Goal: Task Accomplishment & Management: Complete application form

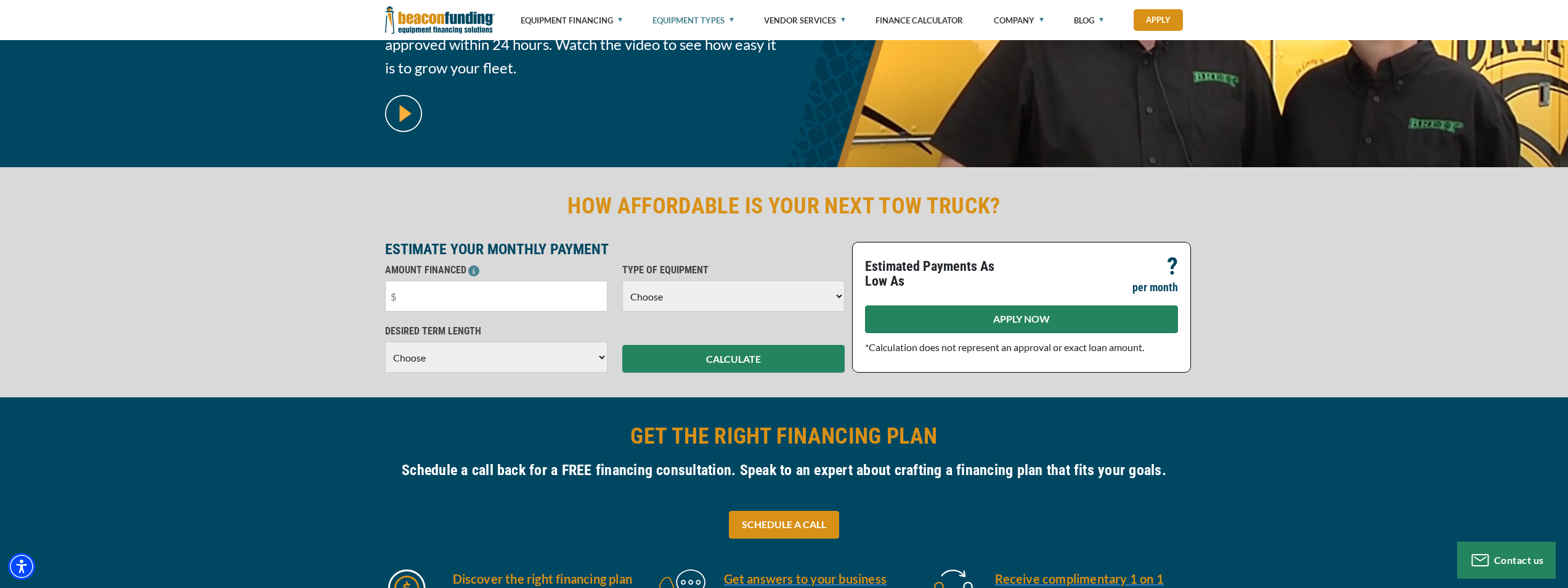
scroll to position [123, 0]
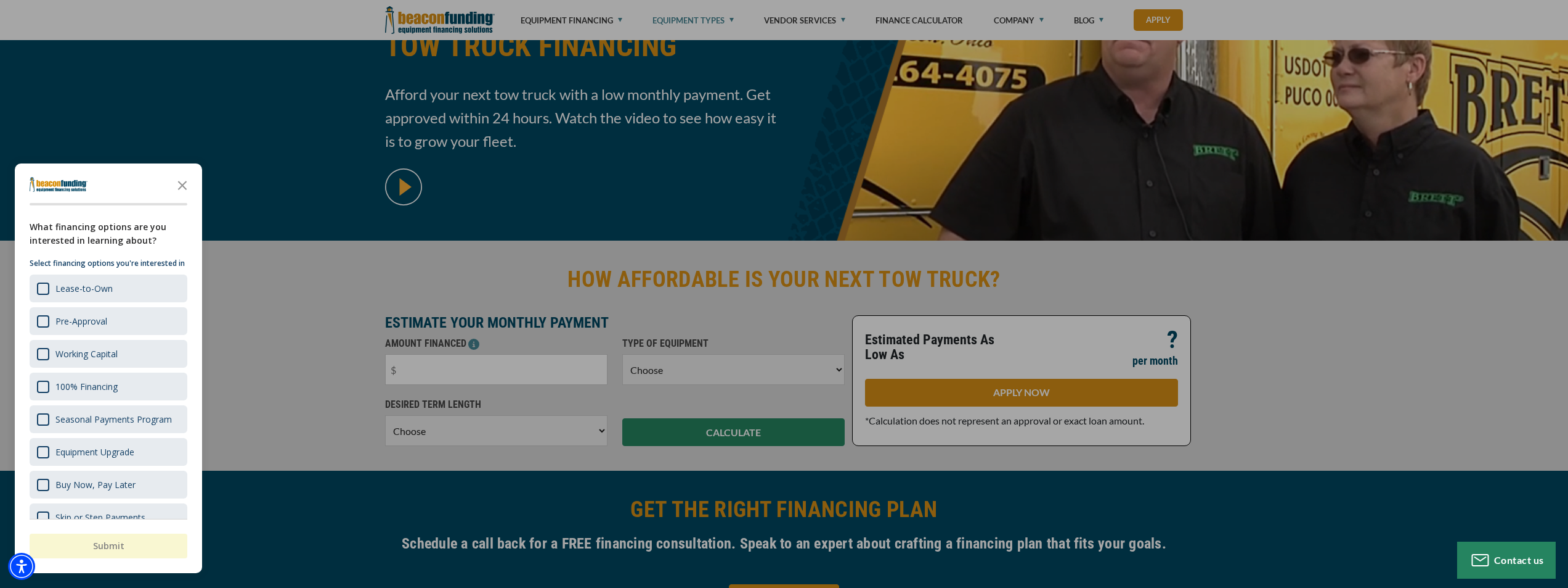
click at [1267, 298] on div "button" at bounding box center [784, 294] width 1568 height 588
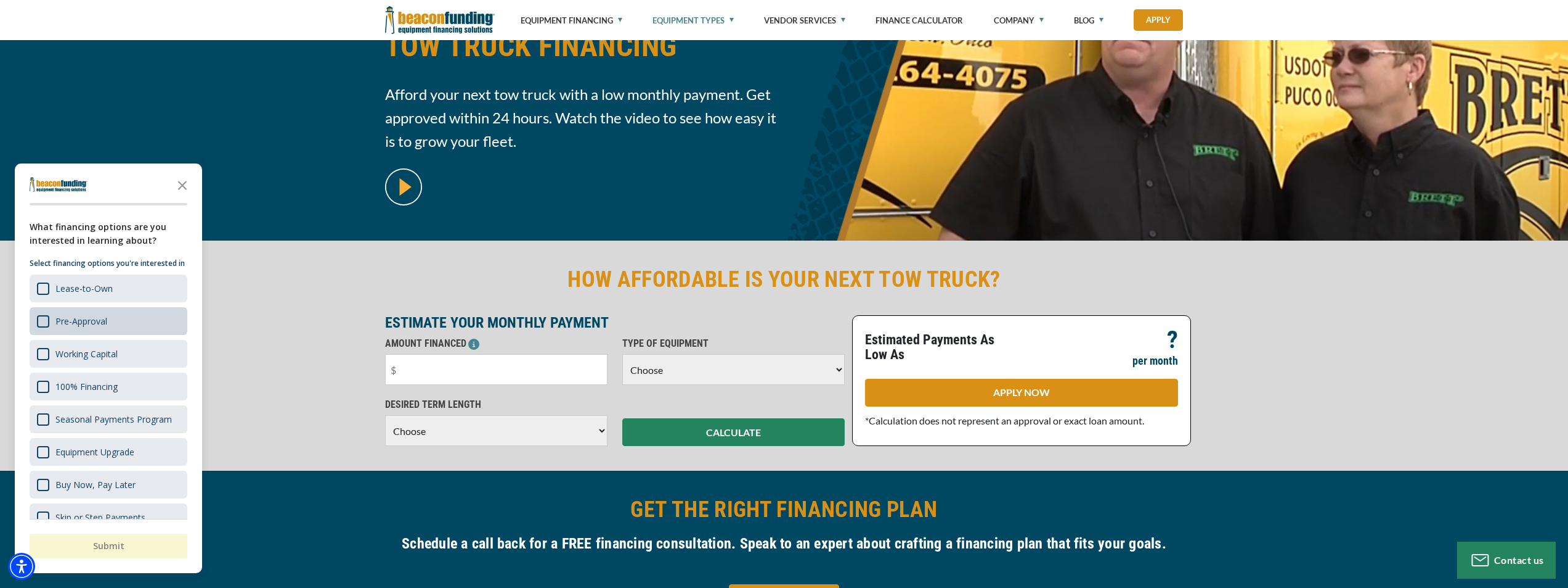
click at [75, 327] on div "Pre-Approval" at bounding box center [81, 321] width 52 height 12
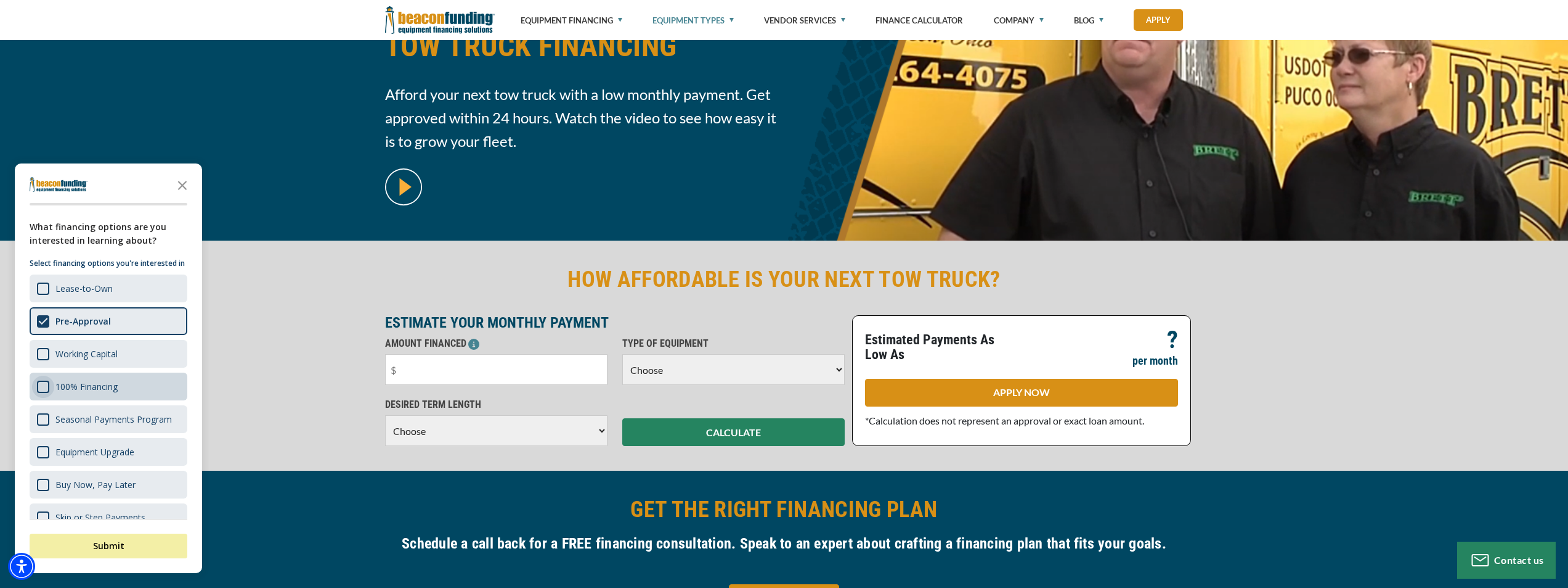
click at [48, 393] on div "Survey" at bounding box center [43, 386] width 12 height 12
click at [114, 558] on div "Submit" at bounding box center [109, 541] width 158 height 44
click at [123, 543] on button "Submit" at bounding box center [109, 545] width 158 height 25
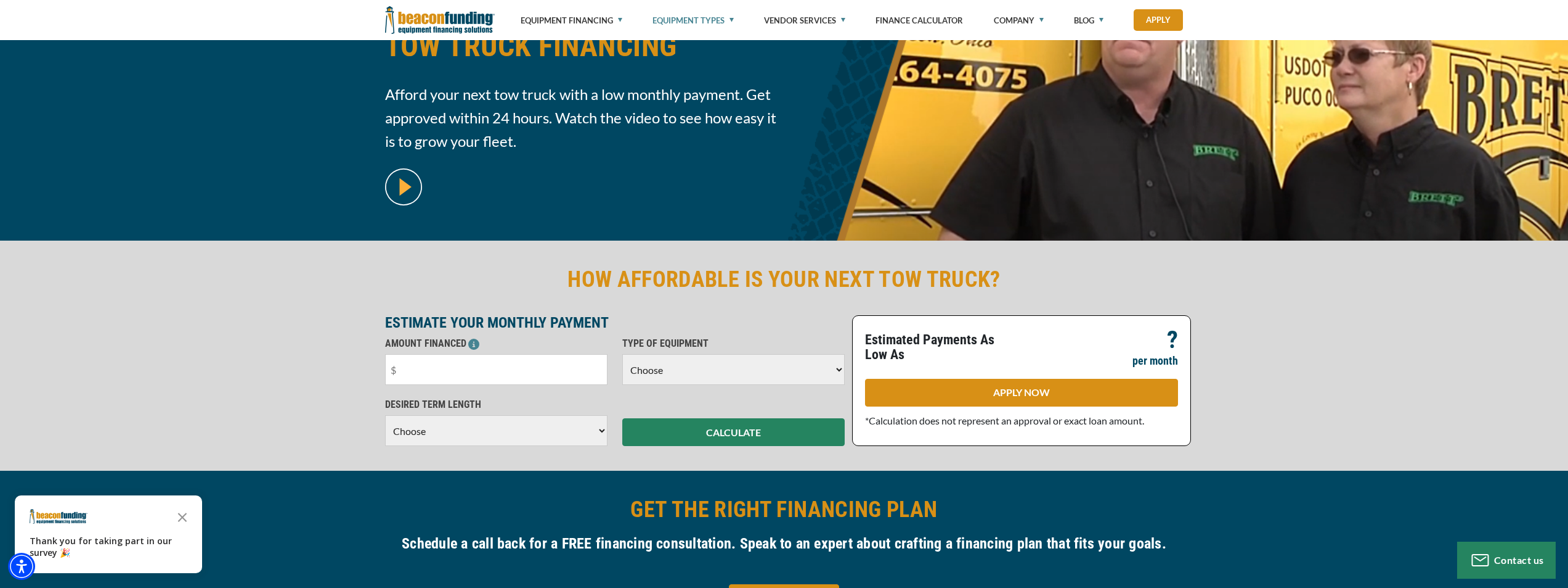
scroll to position [185, 0]
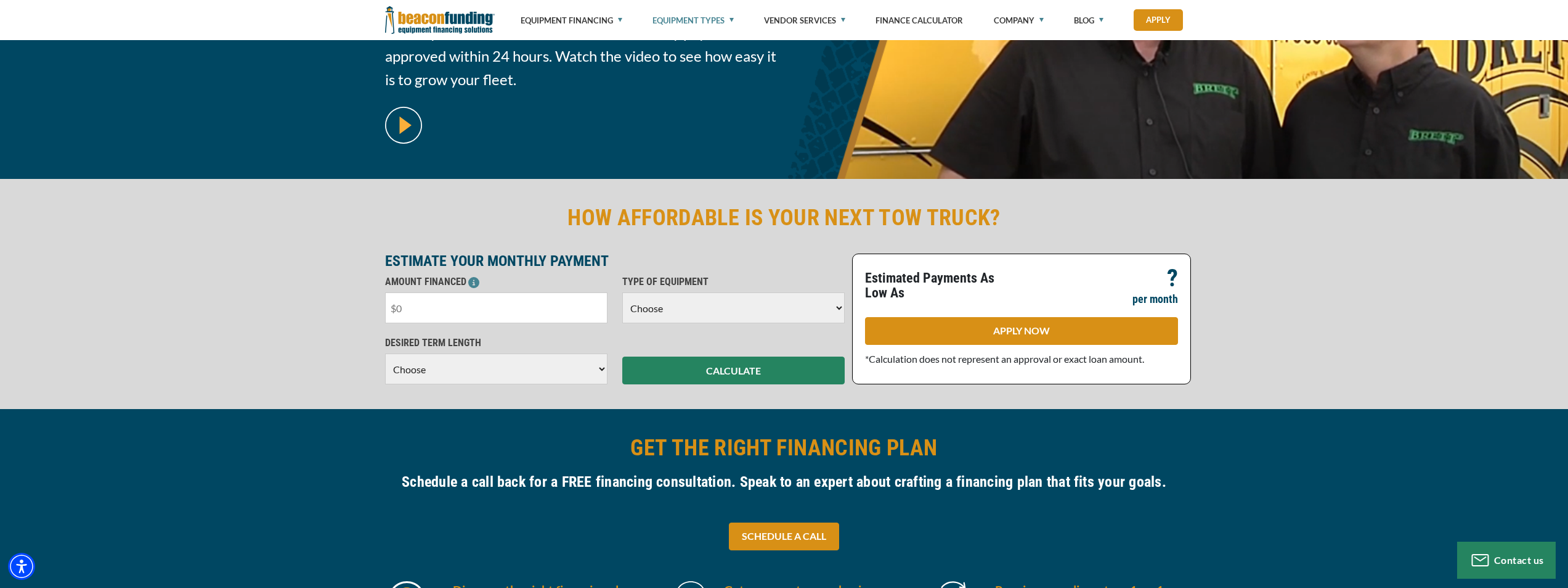
click at [540, 310] on input "text" at bounding box center [496, 307] width 223 height 31
type input "$80,000"
click at [732, 310] on select "Choose Backhoe Boom/Bucket Truck Chipper Commercial Mower Crane DTG/DTF Printin…" at bounding box center [734, 307] width 223 height 31
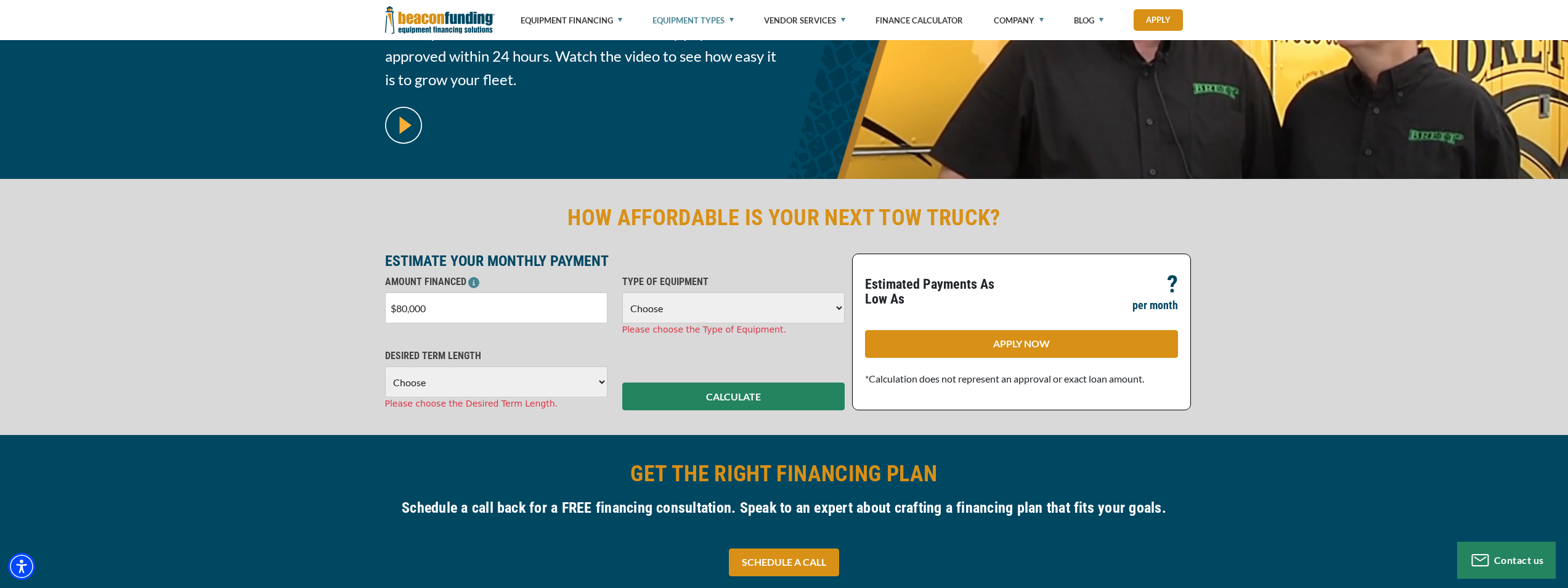
select select "5"
click at [623, 292] on select "Choose Backhoe Boom/Bucket Truck Chipper Commercial Mower Crane DTG/DTF Printin…" at bounding box center [734, 307] width 223 height 31
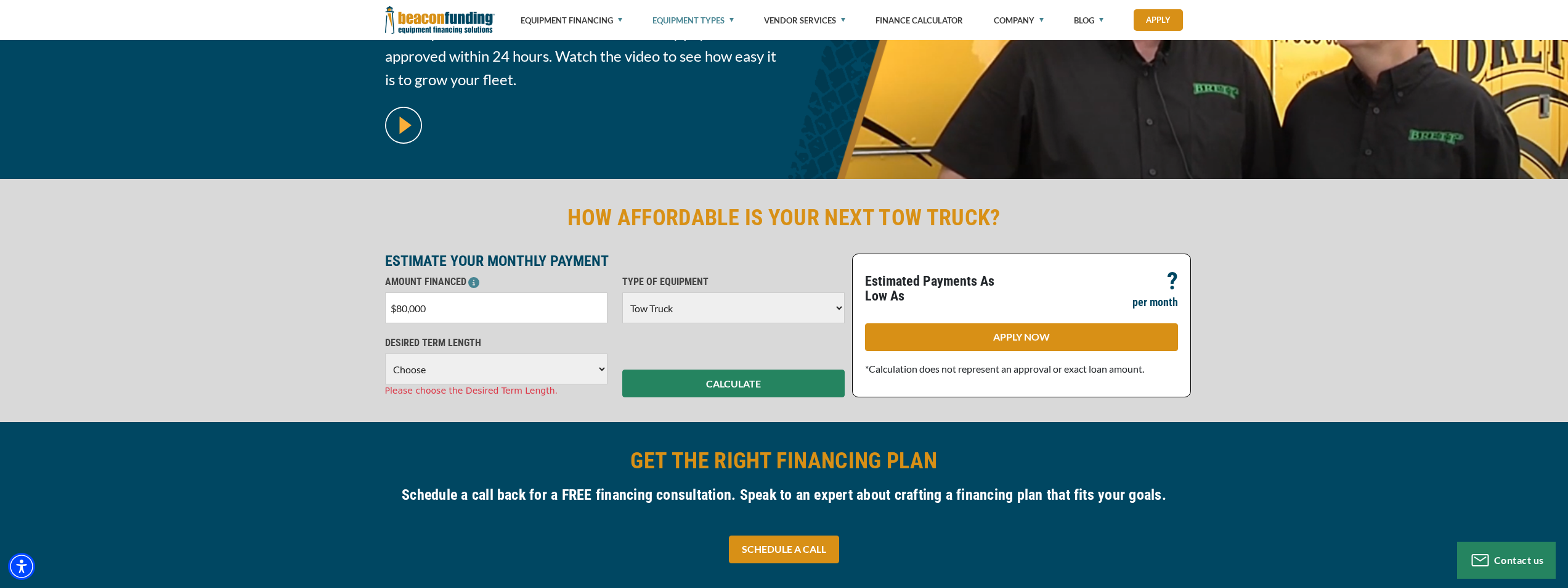
click at [430, 384] on div "Please choose the Desired Term Length." at bounding box center [496, 390] width 223 height 13
click at [431, 385] on div "Please choose the Desired Term Length." at bounding box center [496, 390] width 223 height 13
click at [435, 382] on select "Choose 36 Months 48 Months 60 Months" at bounding box center [496, 368] width 223 height 31
select select "60"
click at [385, 353] on select "Choose 36 Months 48 Months 60 Months" at bounding box center [496, 368] width 223 height 31
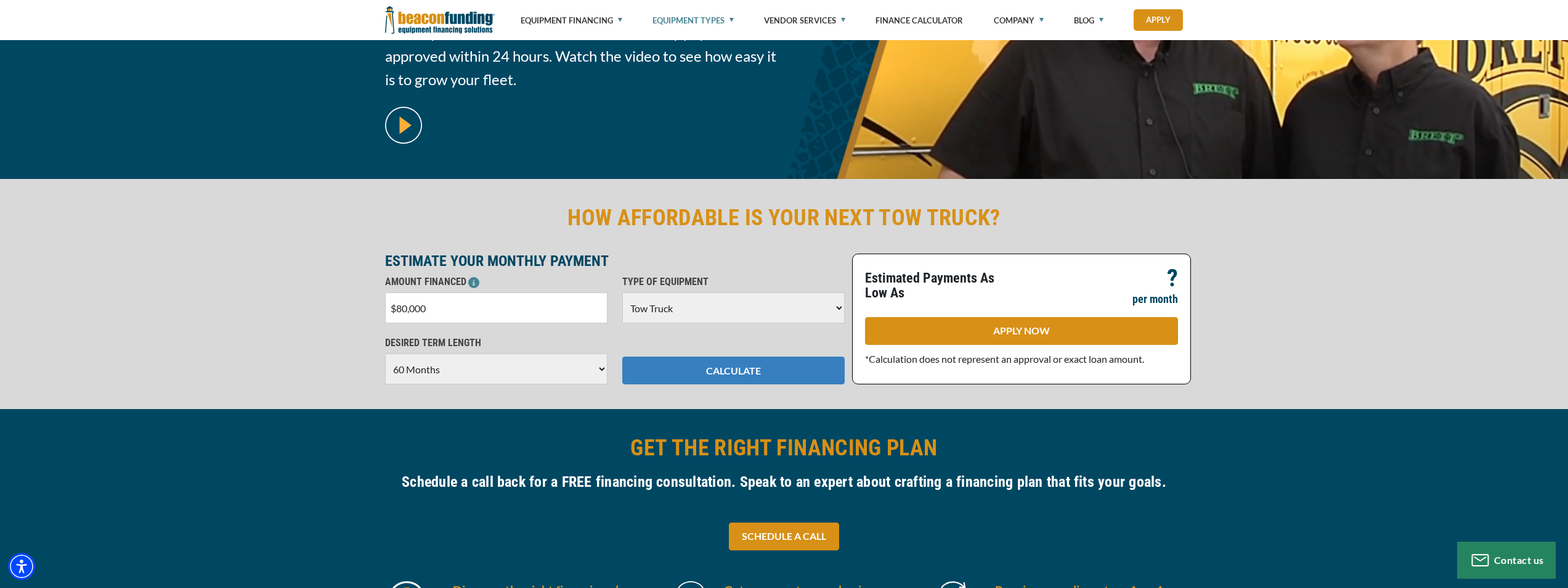
click at [776, 376] on button "CALCULATE" at bounding box center [734, 370] width 223 height 28
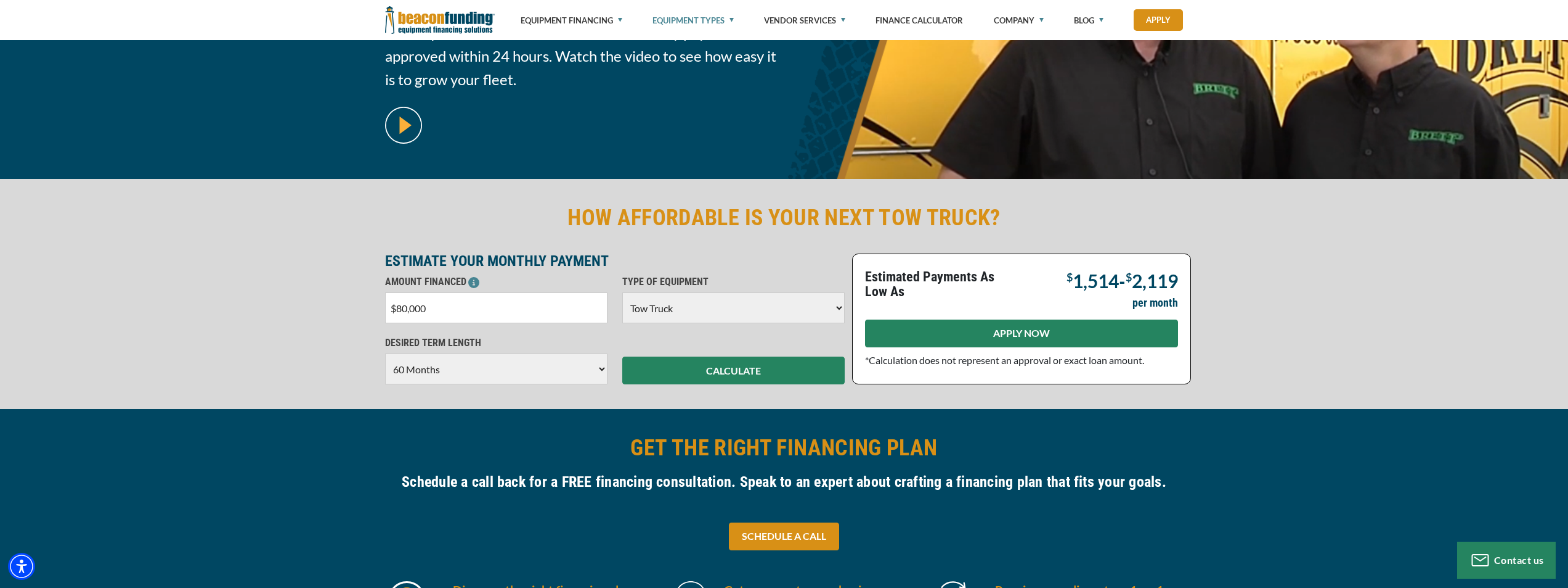
click at [1069, 343] on link "APPLY NOW" at bounding box center [1021, 333] width 313 height 28
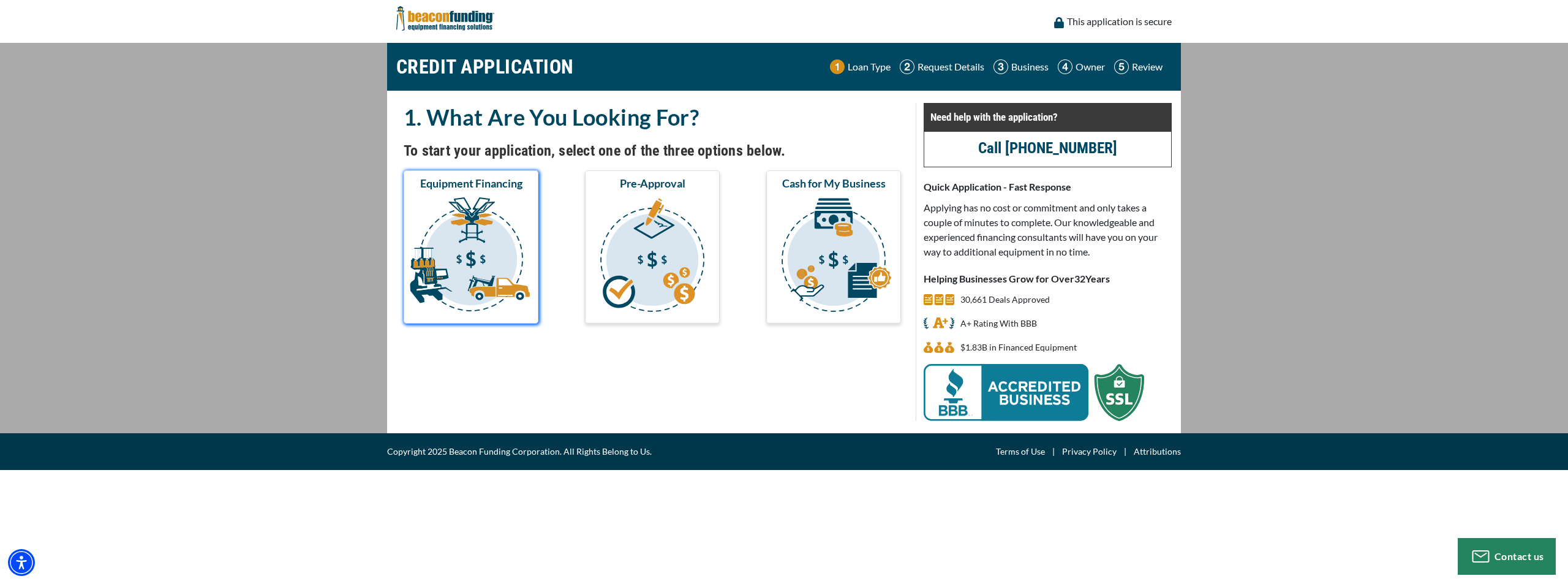
click at [483, 266] on img "submit" at bounding box center [471, 256] width 130 height 122
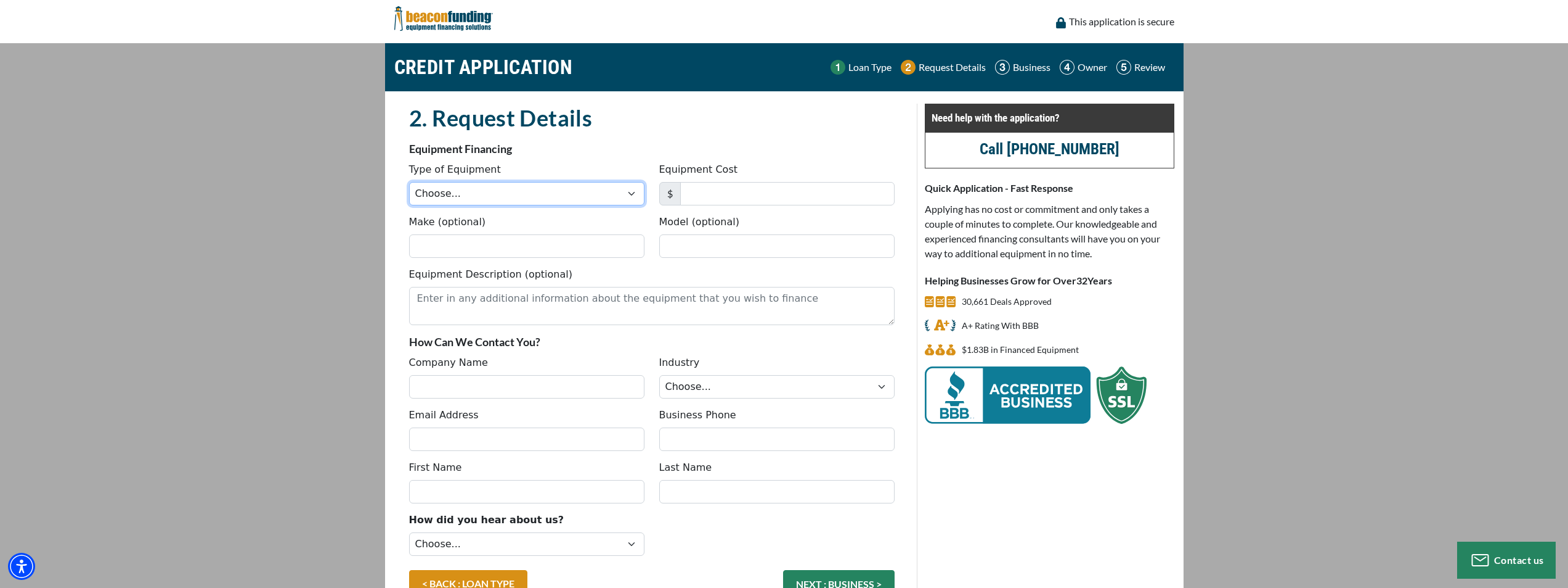
click at [533, 205] on select "Choose... Backhoe Boom/Bucket Truck Chipper Commercial Mower Crane DTG/DTF Prin…" at bounding box center [527, 193] width 236 height 23
select select "5"
click at [409, 182] on select "Choose... Backhoe Boom/Bucket Truck Chipper Commercial Mower Crane DTG/DTF Prin…" at bounding box center [527, 193] width 236 height 23
click at [702, 194] on input "Equipment Cost" at bounding box center [787, 193] width 215 height 23
type input "80,000"
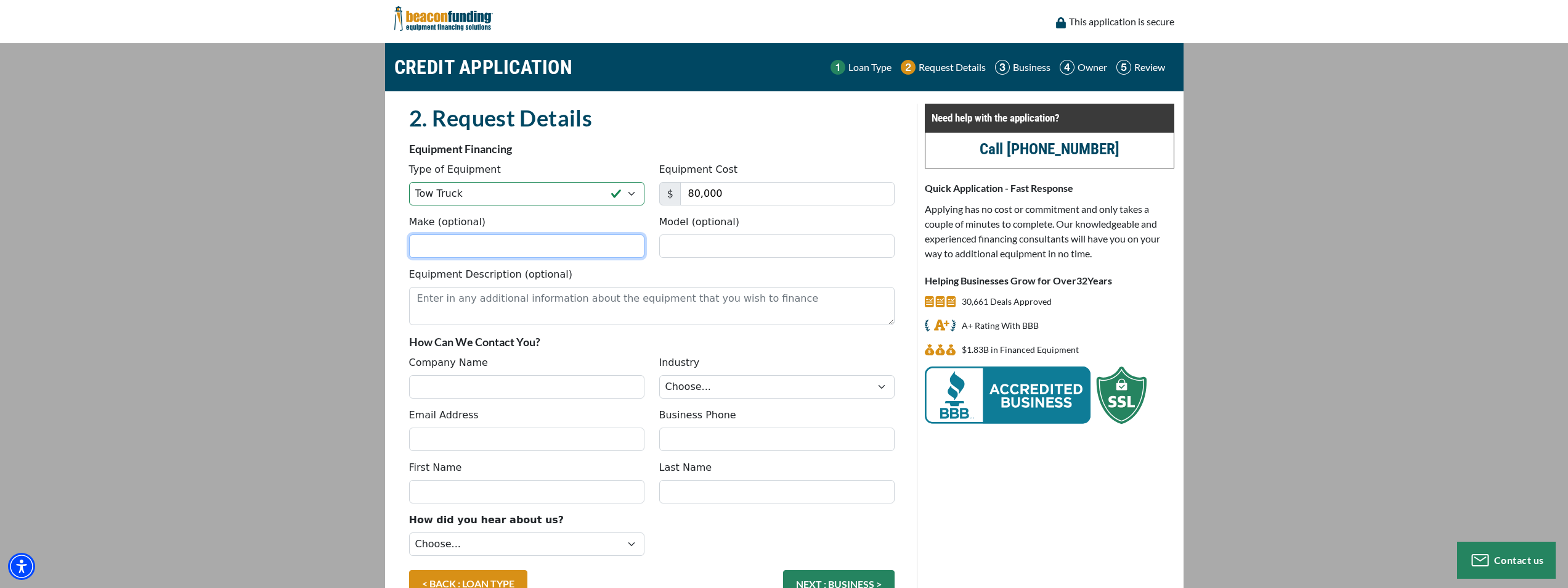
click at [589, 245] on input "Make (optional)" at bounding box center [527, 245] width 236 height 23
type input "Ford"
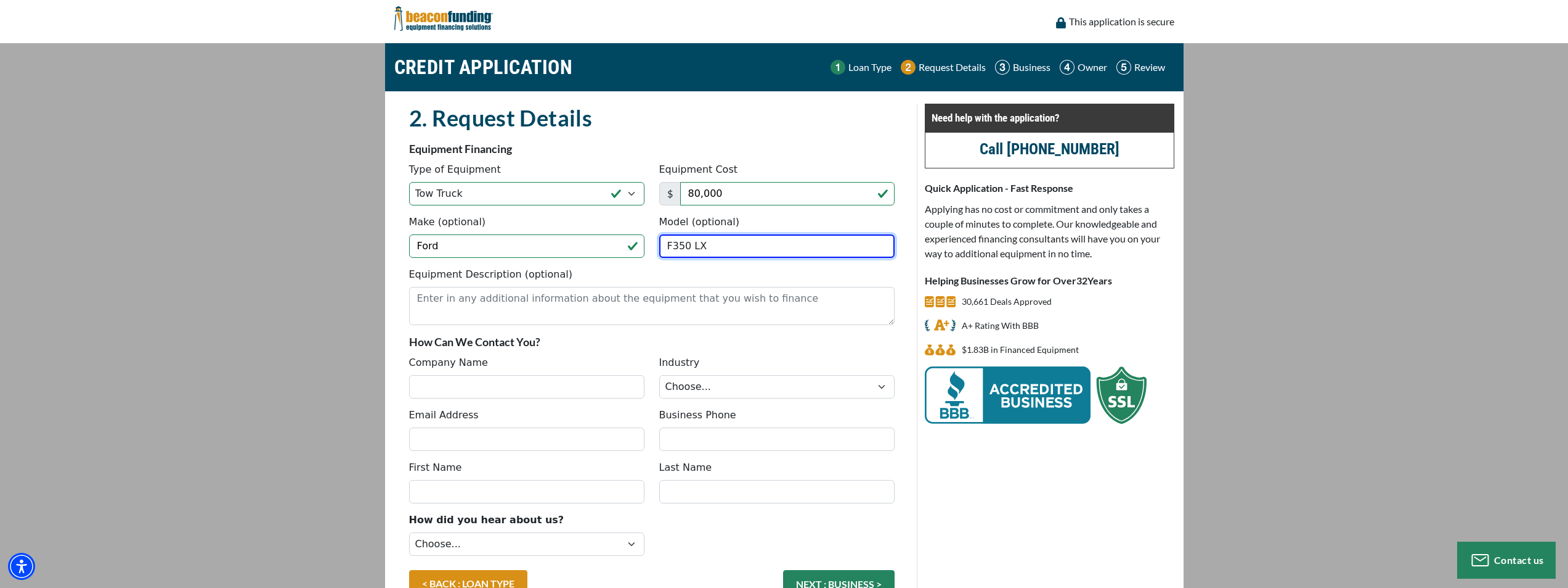
type input "F350 LX"
click at [522, 309] on textarea "Equipment Description (optional)" at bounding box center [652, 306] width 486 height 38
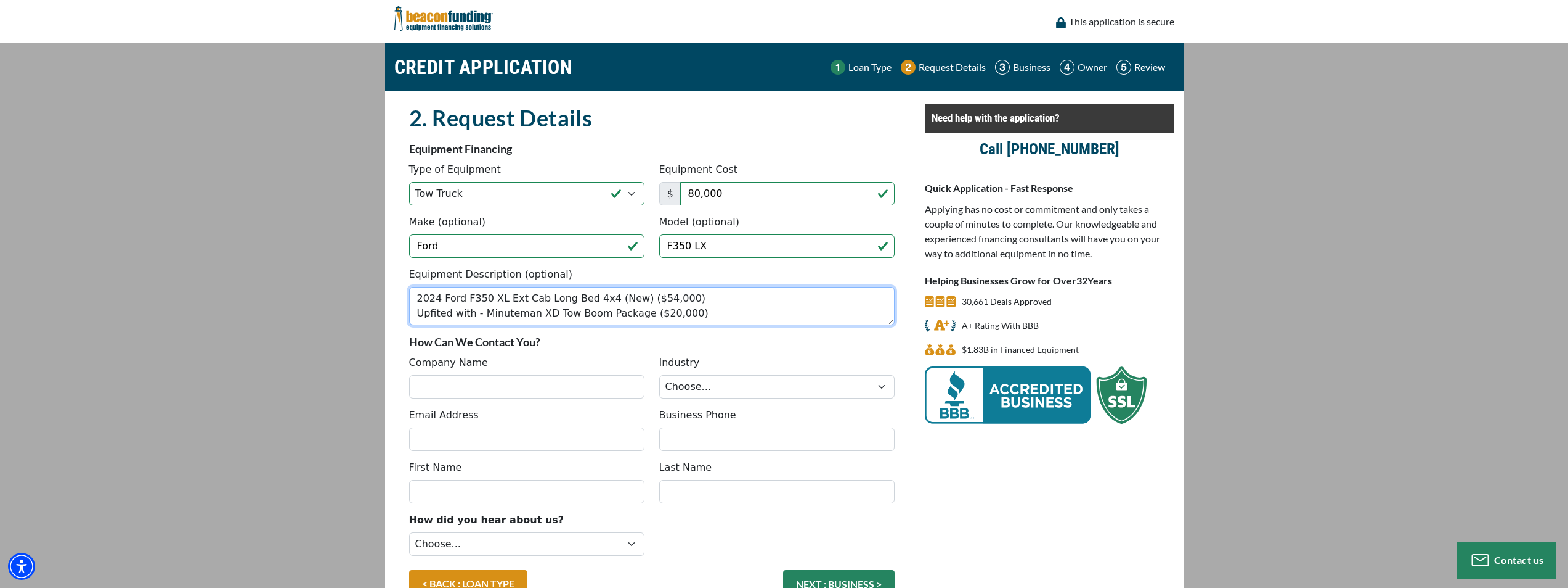
scroll to position [10, 0]
type textarea "2024 Ford F350 XL Ext Cab Long Bed 4x4 (New) ($54,000) Upfited with - Minuteman…"
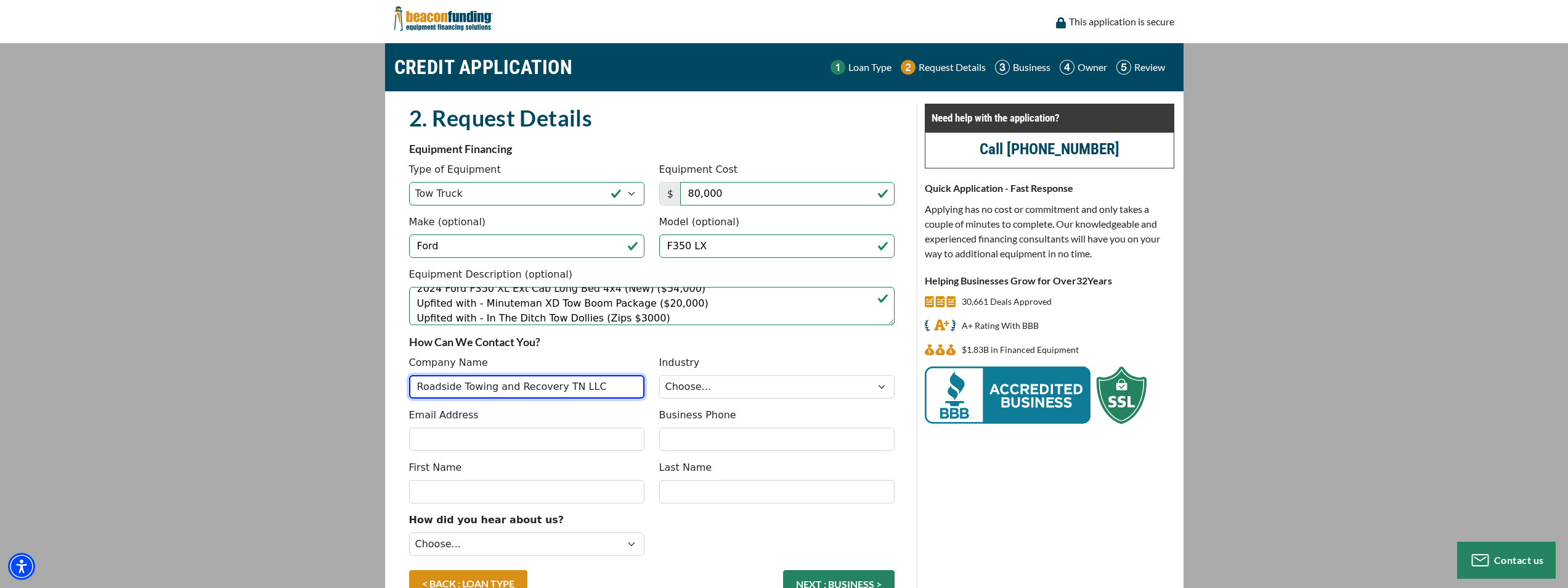
type input "Roadside Towing and Recovery TN LLC"
click at [1273, 269] on main "CREDIT APPLICATION Loan Type Request Details Business Owner Review" at bounding box center [784, 337] width 1568 height 588
click at [777, 387] on select "Choose... Towing Landscape/Hardscape Decorated Apparel Septic Light Constructio…" at bounding box center [778, 386] width 236 height 23
select select "1"
click at [660, 375] on select "Choose... Towing Landscape/Hardscape Decorated Apparel Septic Light Constructio…" at bounding box center [778, 386] width 236 height 23
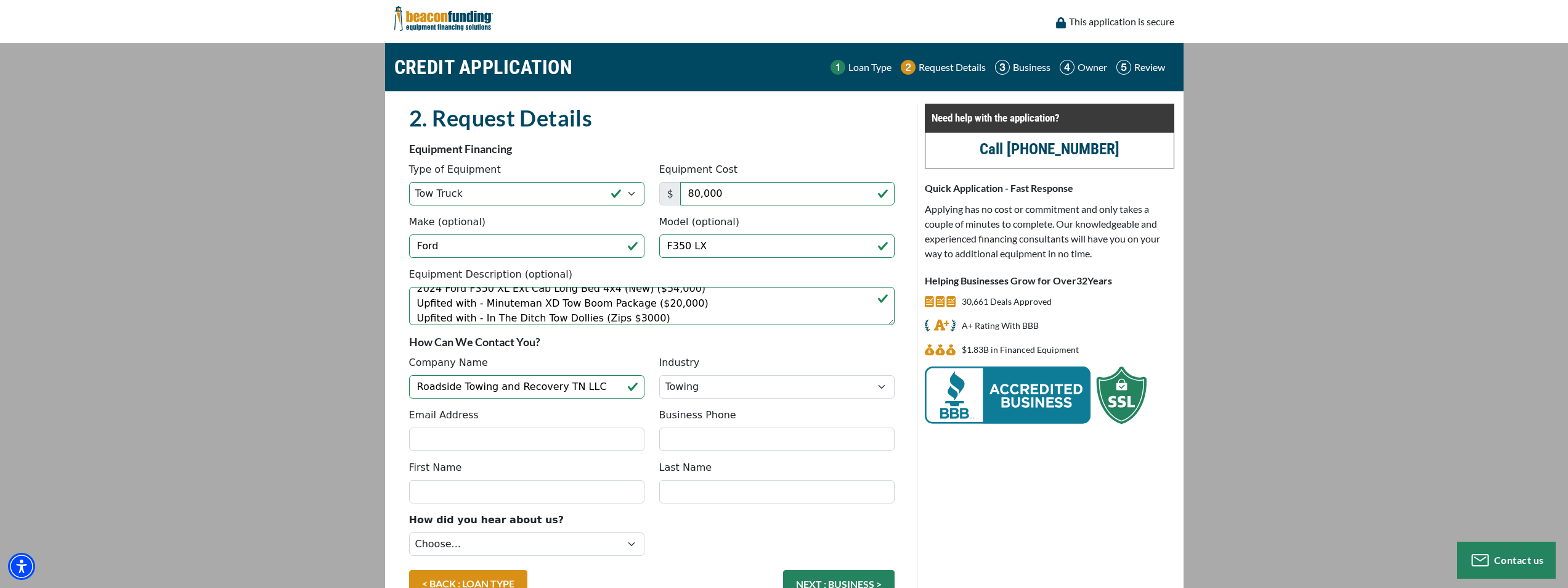
click at [1198, 293] on main "CREDIT APPLICATION Loan Type Request Details Business Owner Review" at bounding box center [784, 337] width 1568 height 588
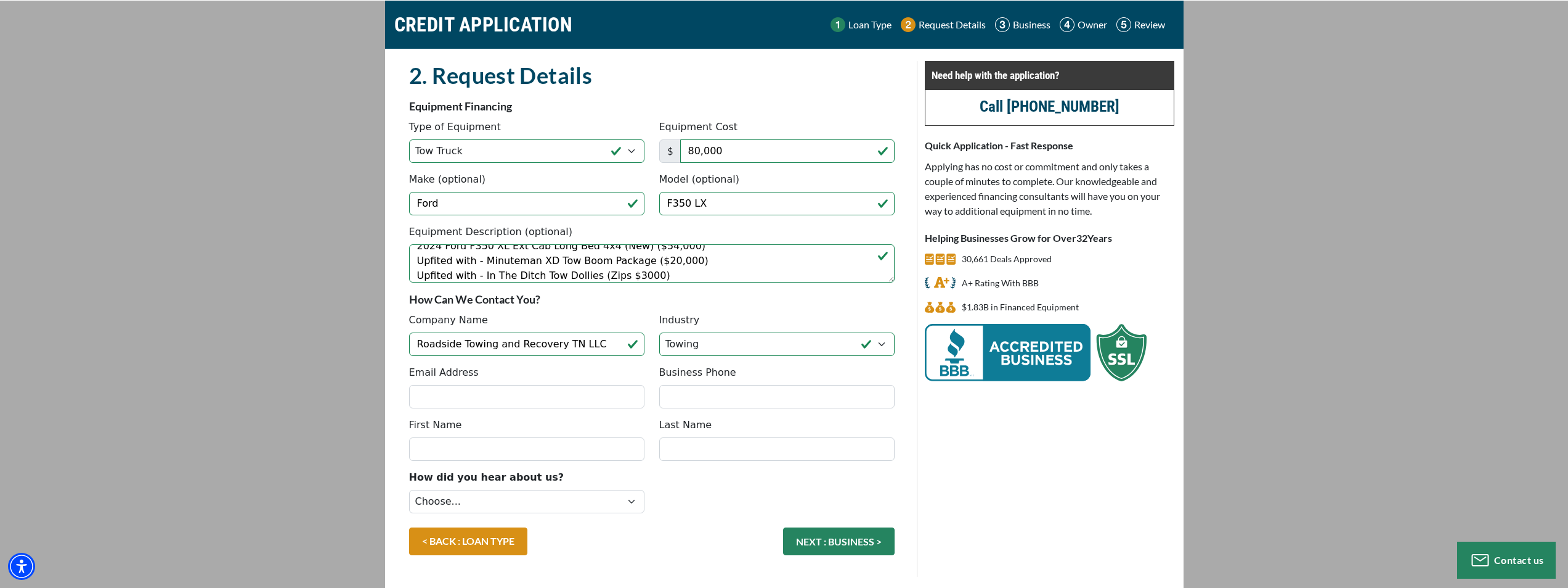
scroll to position [81, 0]
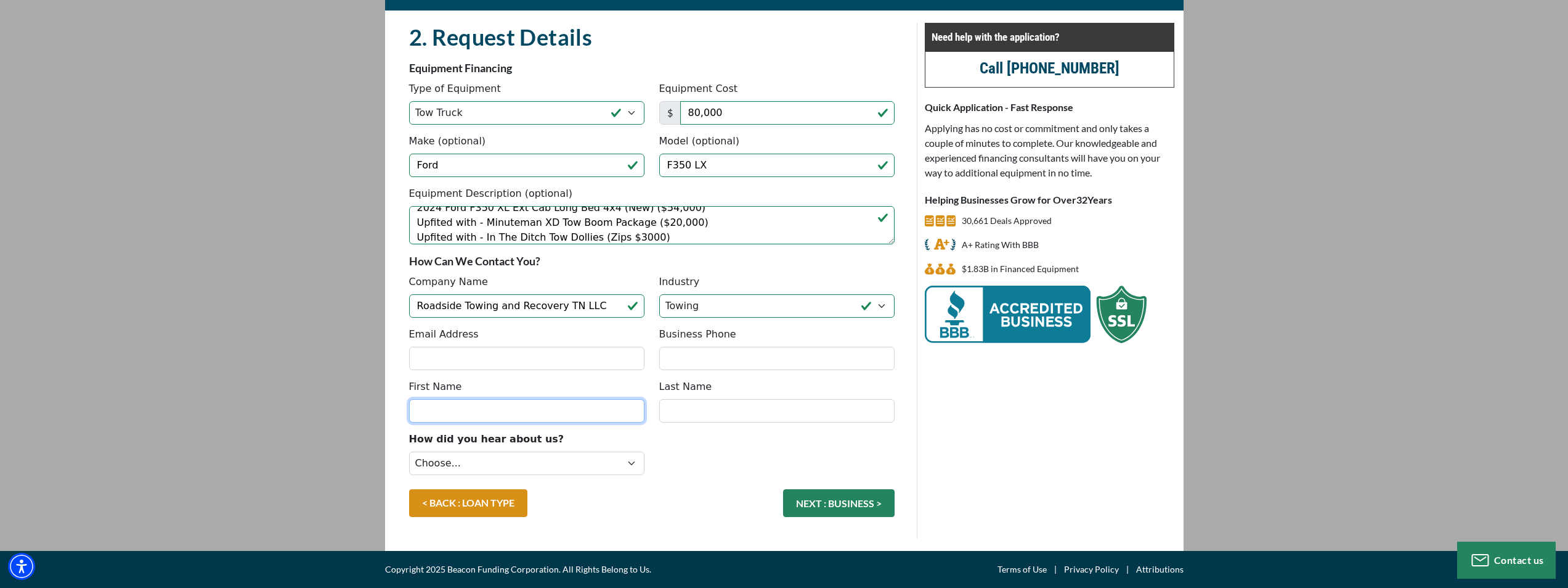
drag, startPoint x: 462, startPoint y: 409, endPoint x: 469, endPoint y: 406, distance: 7.6
click at [469, 406] on input "First Name" at bounding box center [527, 410] width 236 height 23
type input "John Patrick"
type input "Thompson"
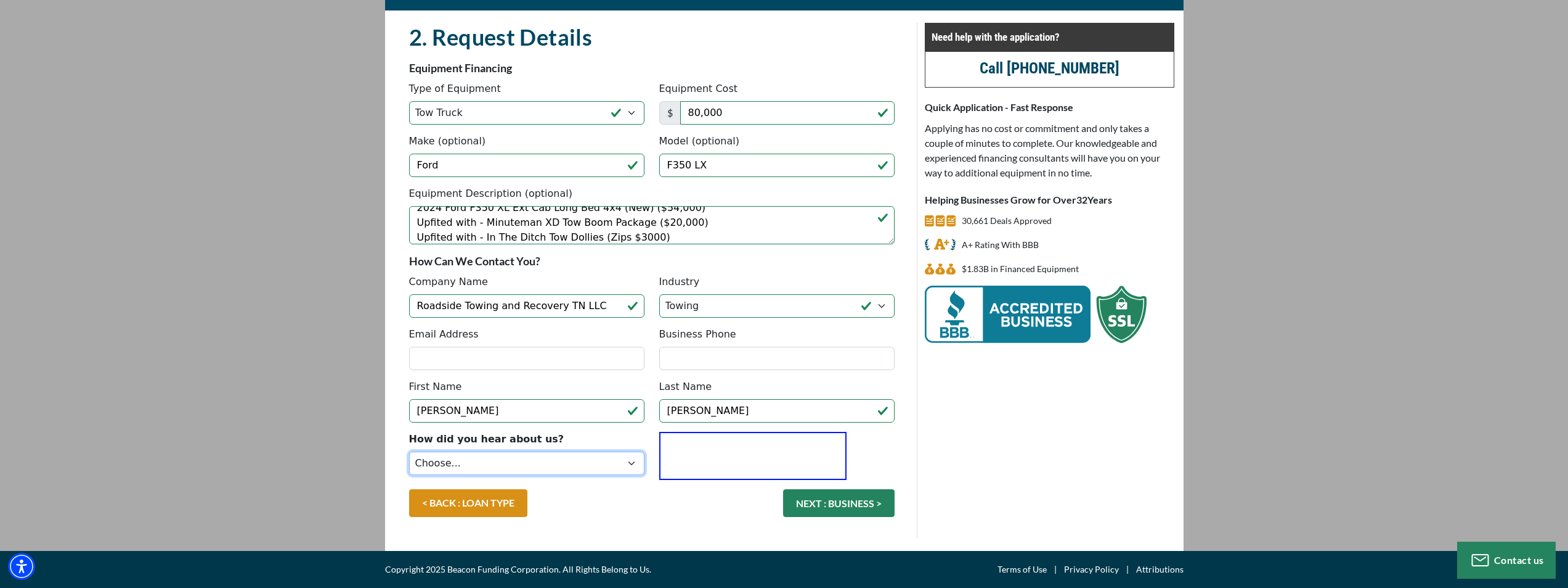
click at [516, 469] on select "Choose... Internet Search Vendor Referral Word of Mouth Client Referral Email E…" at bounding box center [527, 462] width 236 height 23
select select "13"
click at [409, 451] on select "Choose... Internet Search Vendor Referral Word of Mouth Client Referral Email E…" at bounding box center [527, 462] width 236 height 23
click at [1403, 348] on main "CREDIT APPLICATION Loan Type Request Details Business Owner Review" at bounding box center [784, 256] width 1568 height 588
click at [769, 358] on input "Business Phone" at bounding box center [778, 358] width 236 height 23
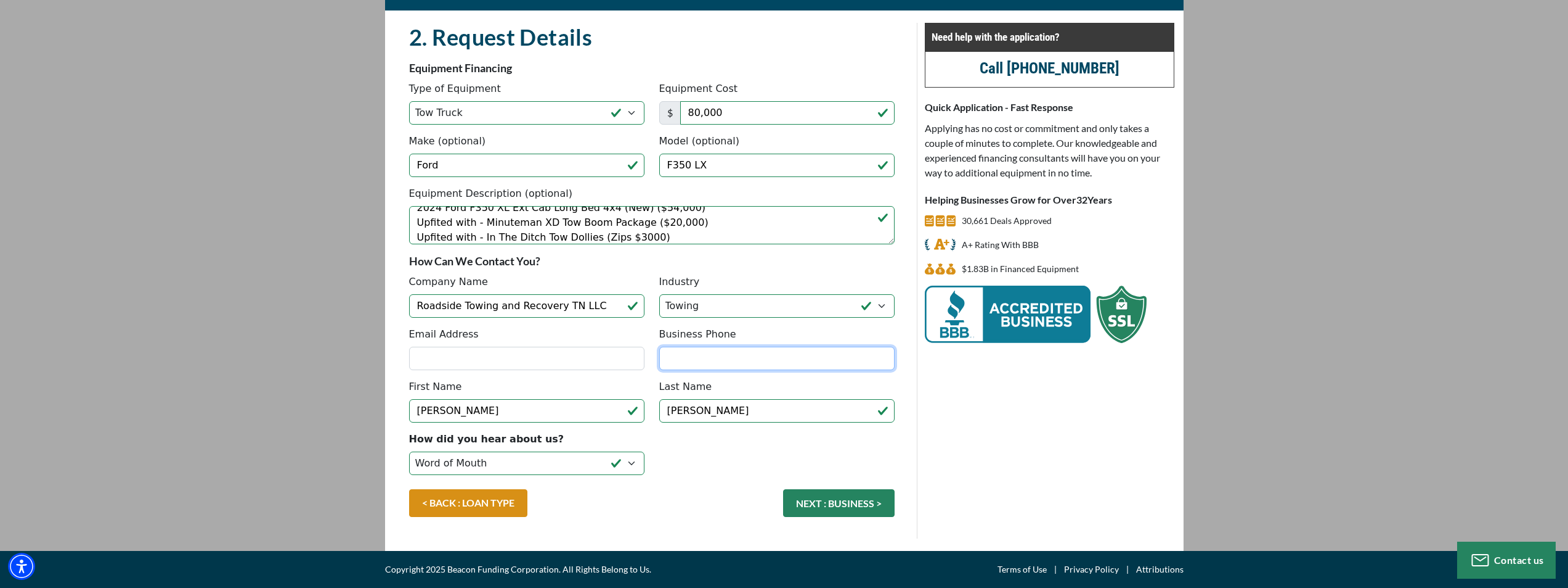
paste input "Patrick3333@sb"
type input "Patrick3333@sb"
click at [505, 358] on input "Email Address" at bounding box center [527, 358] width 236 height 23
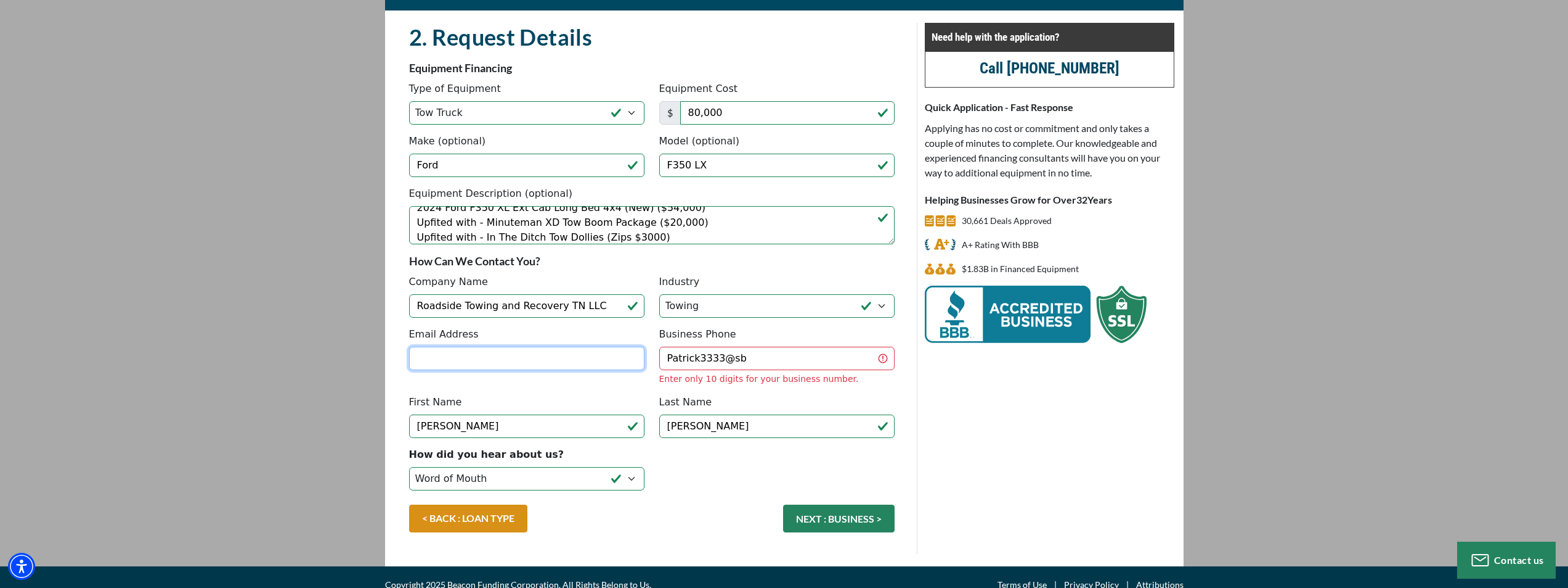
paste input "Patrick3333@sbcglobal.net"
type input "Patrick3333@sbcglobal.net"
drag, startPoint x: 753, startPoint y: 357, endPoint x: 663, endPoint y: 350, distance: 90.3
click at [663, 350] on input "Patrick3333@sb" at bounding box center [778, 358] width 236 height 23
click at [717, 359] on input "Business Phone" at bounding box center [778, 358] width 236 height 23
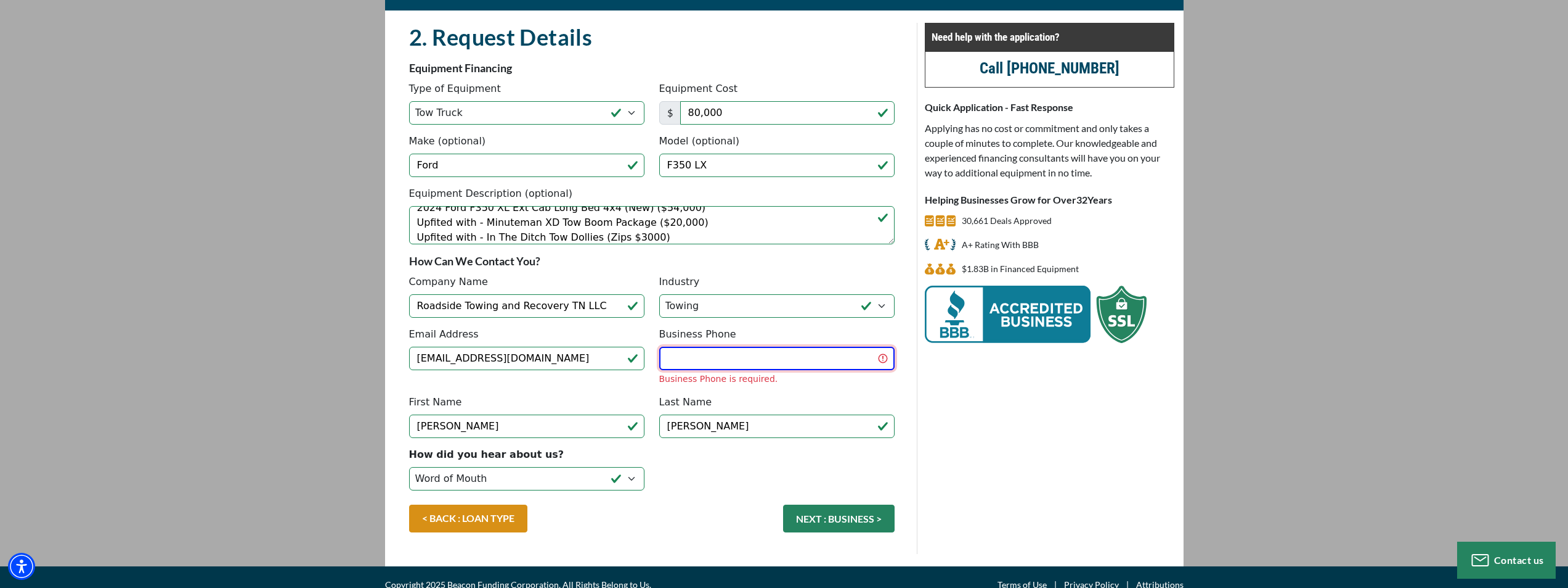
paste input "573-359-4060"
type input "573-359-4060"
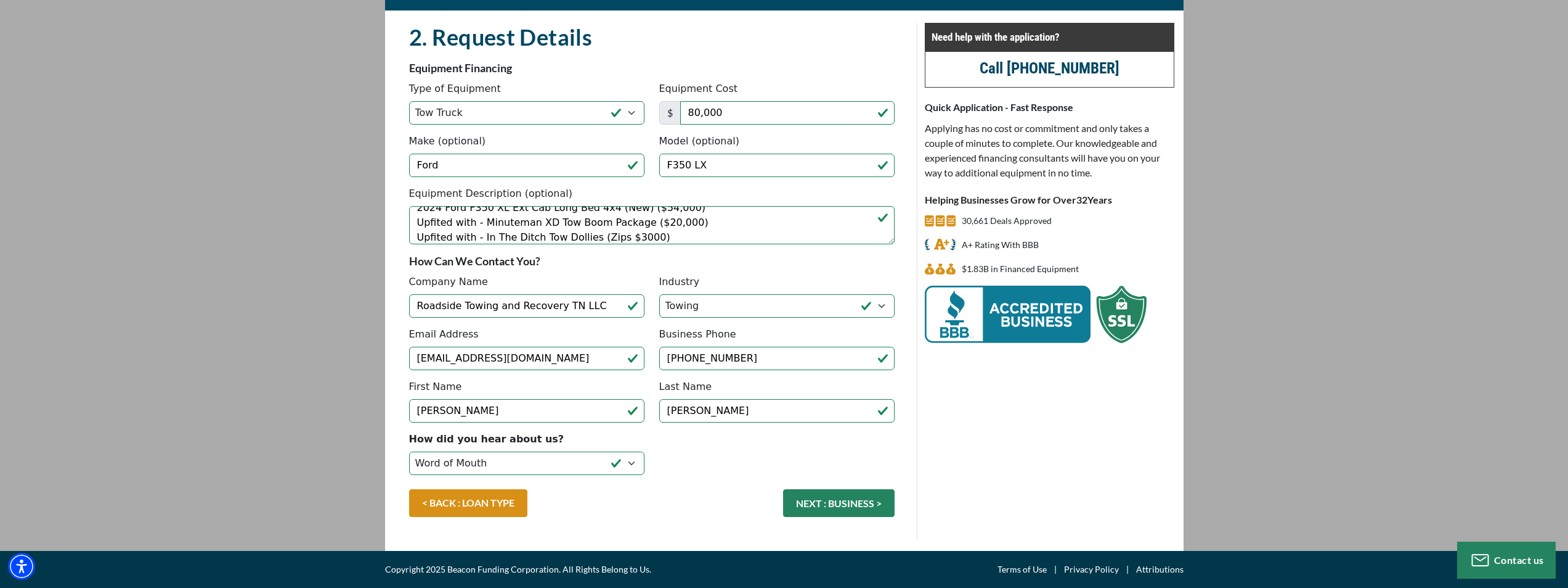
click at [1234, 350] on main "CREDIT APPLICATION Loan Type Request Details Business Owner Review" at bounding box center [784, 256] width 1568 height 588
click at [691, 231] on textarea "2024 Ford F350 XL Ext Cab Long Bed 4x4 (New) ($54,000) Upfited with - Minuteman…" at bounding box center [652, 225] width 486 height 38
click at [855, 233] on textarea "2024 Ford F350 XL Ext Cab Long Bed 4x4 (New) ($54,000) Upfited with - Minuteman…" at bounding box center [652, 225] width 486 height 38
type textarea "2024 Ford F350 XL Ext Cab Long Bed 4x4 (New) ($54,000) Upfited with - Minuteman…"
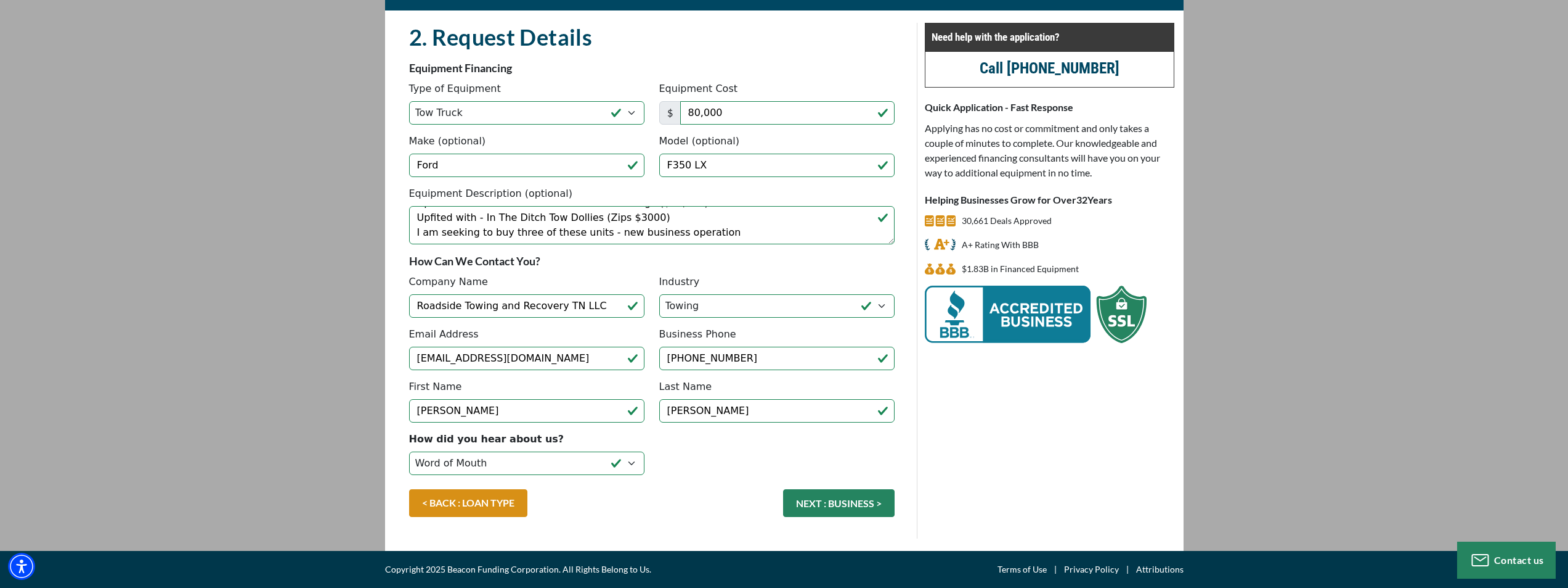
click at [1333, 188] on main "CREDIT APPLICATION Loan Type Request Details Business Owner Review" at bounding box center [784, 256] width 1568 height 588
click at [857, 506] on button "NEXT : BUSINESS >" at bounding box center [839, 503] width 112 height 28
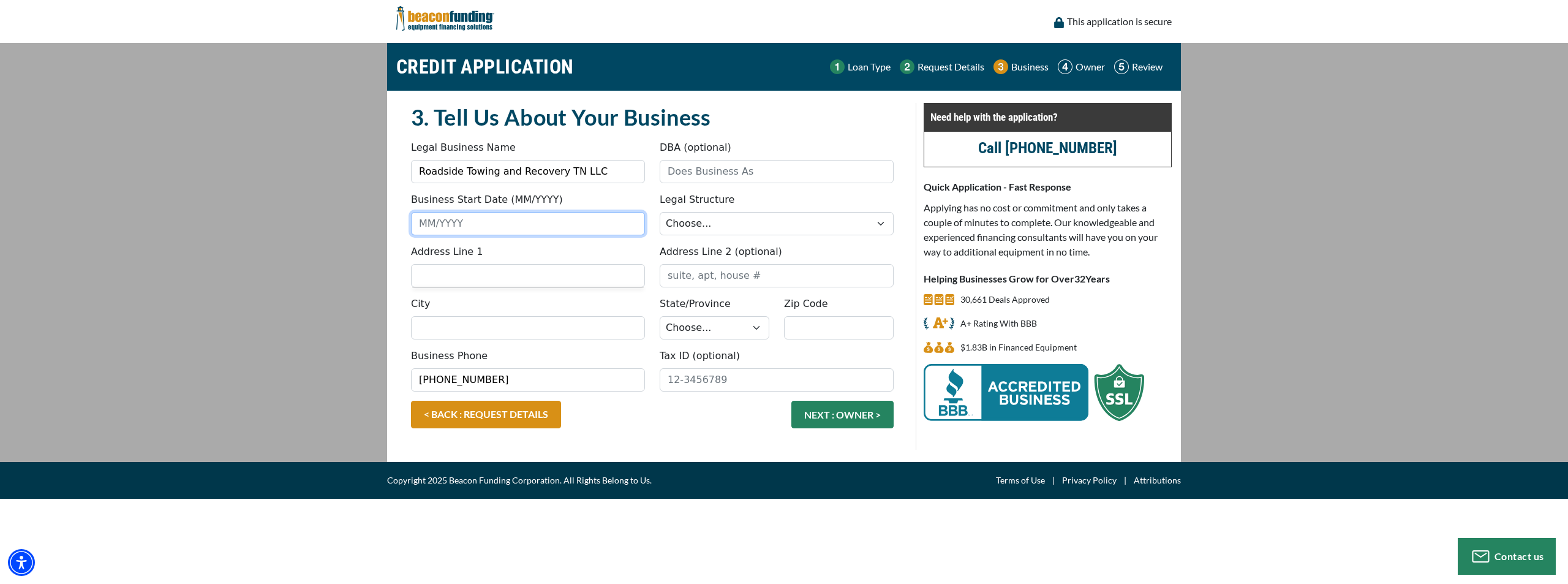
click at [432, 221] on input "Business Start Date (MM/YYYY)" at bounding box center [529, 222] width 235 height 23
type input "08/2025"
click at [694, 222] on select "Choose... Corporation LLC LLP Municipality Non-Profit Partnership Proprietorship" at bounding box center [777, 222] width 235 height 23
select select "2"
click at [660, 212] on select "Choose... Corporation LLC LLP Municipality Non-Profit Partnership Proprietorship" at bounding box center [777, 222] width 235 height 23
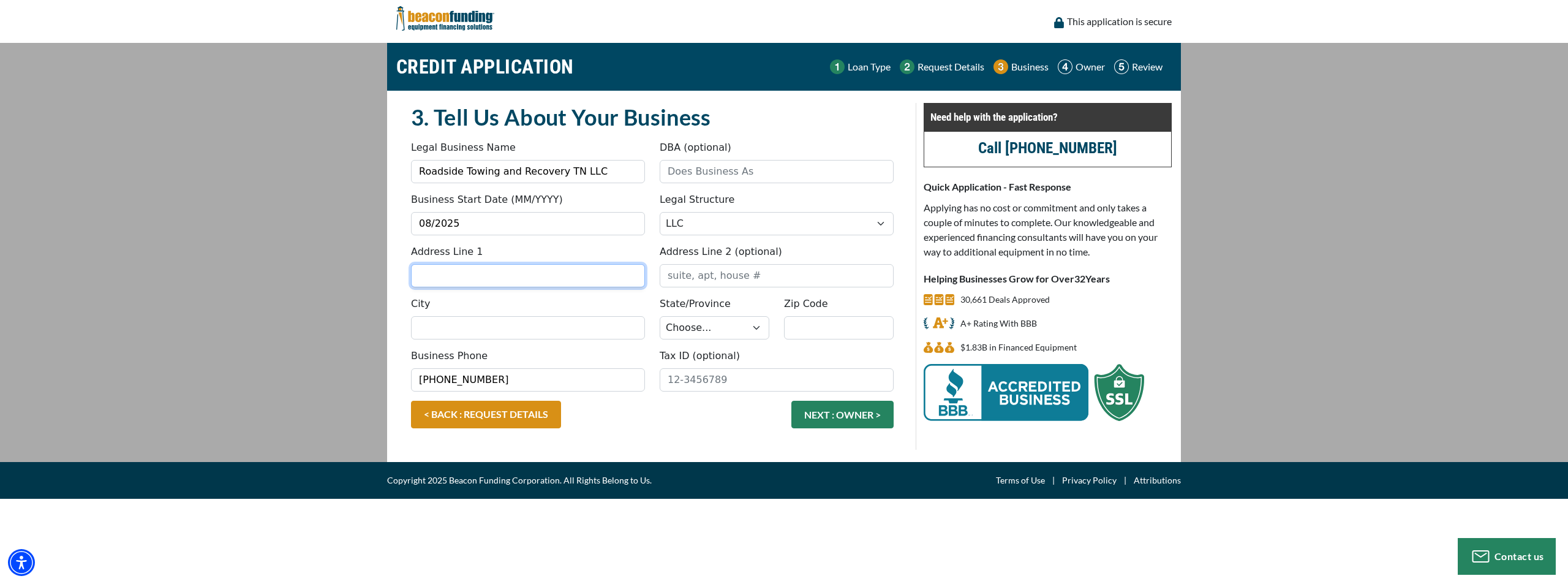
click at [508, 283] on input "Address Line 1" at bounding box center [529, 275] width 235 height 23
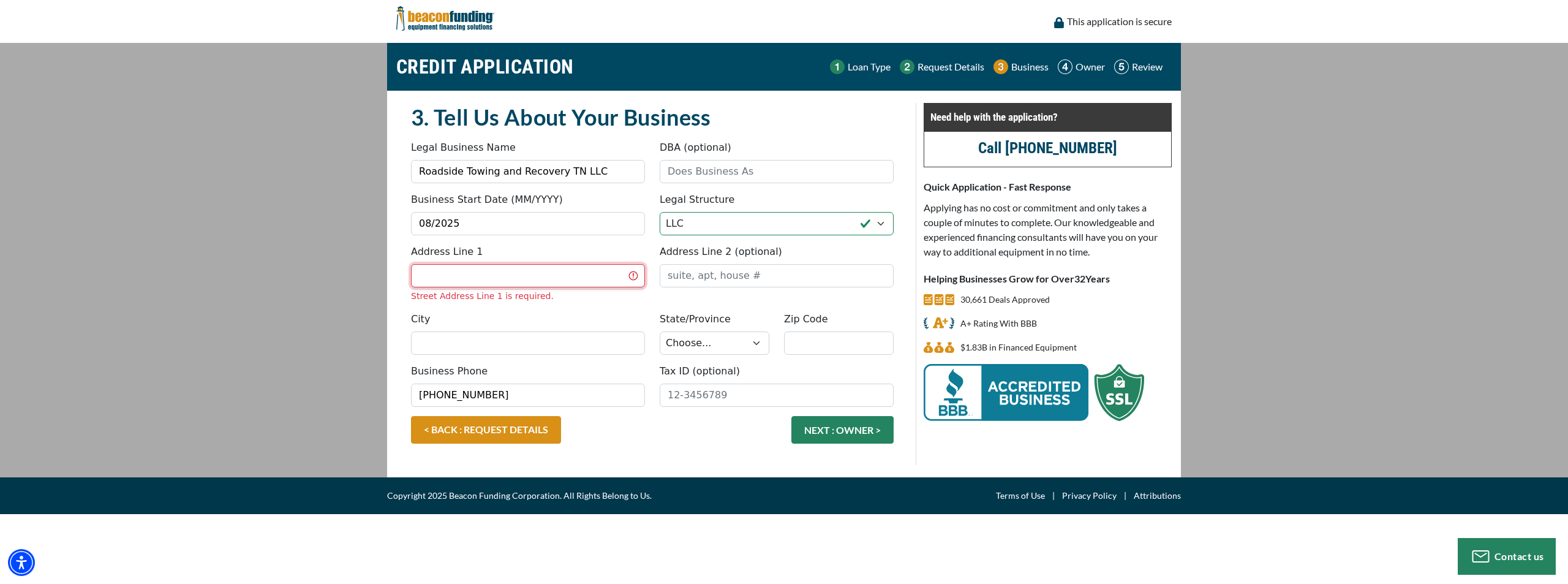
click at [439, 275] on input "Address Line 1" at bounding box center [529, 275] width 235 height 23
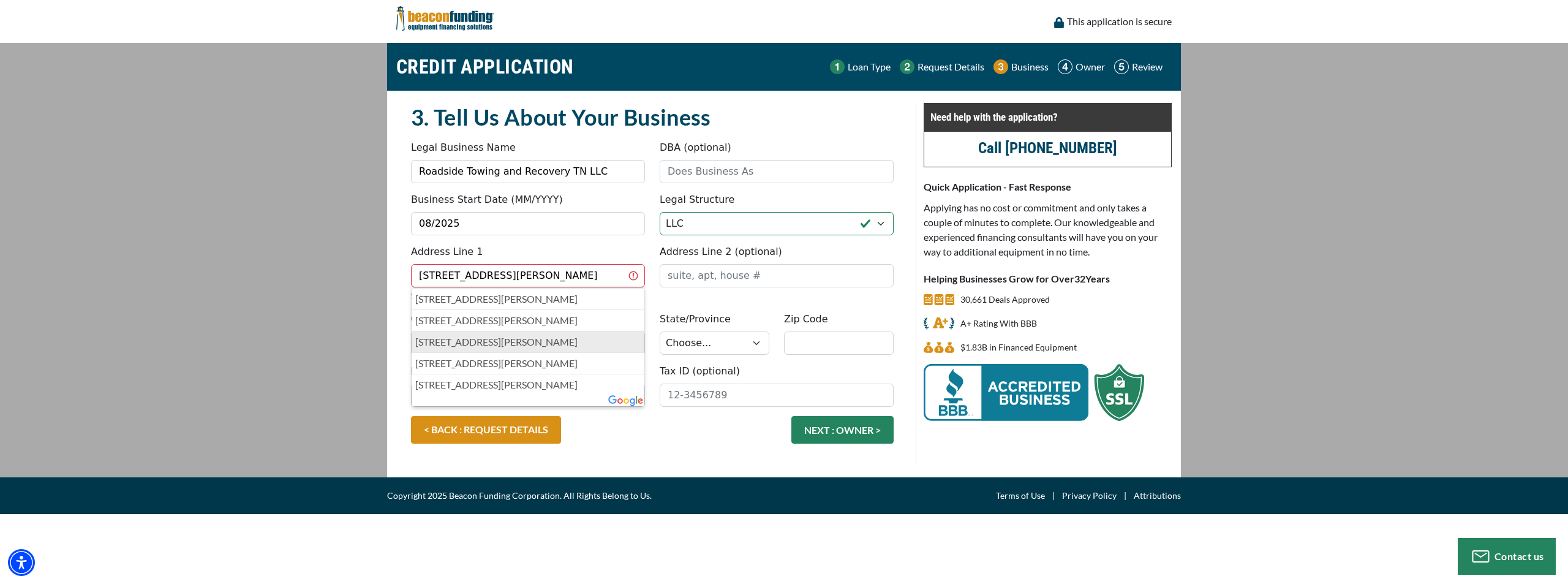
click at [479, 340] on p "223 Margaret St, Portageville, MO, USA" at bounding box center [528, 342] width 226 height 15
type input "223 Margaret Street"
type input "Portageville"
select select "27"
type input "63873"
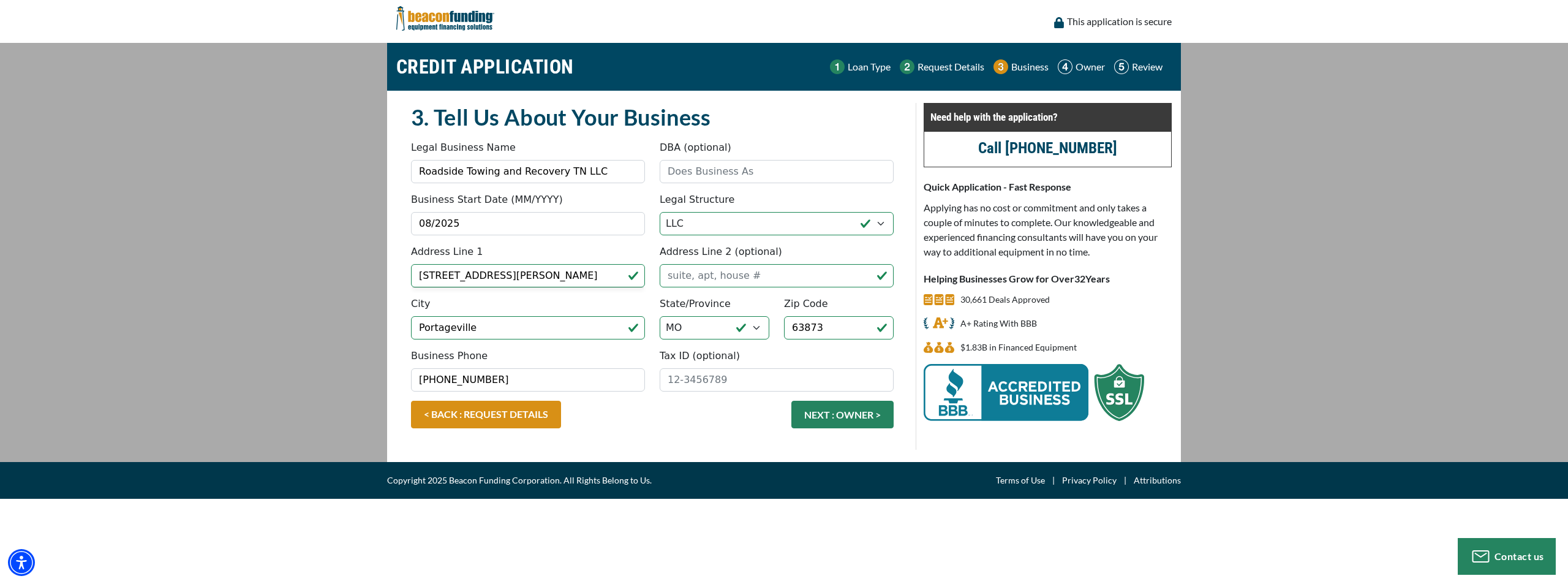
click at [774, 129] on h2 "3. Tell Us About Your Business" at bounding box center [653, 117] width 483 height 28
click at [435, 277] on input "223 Margaret Street" at bounding box center [529, 275] width 235 height 23
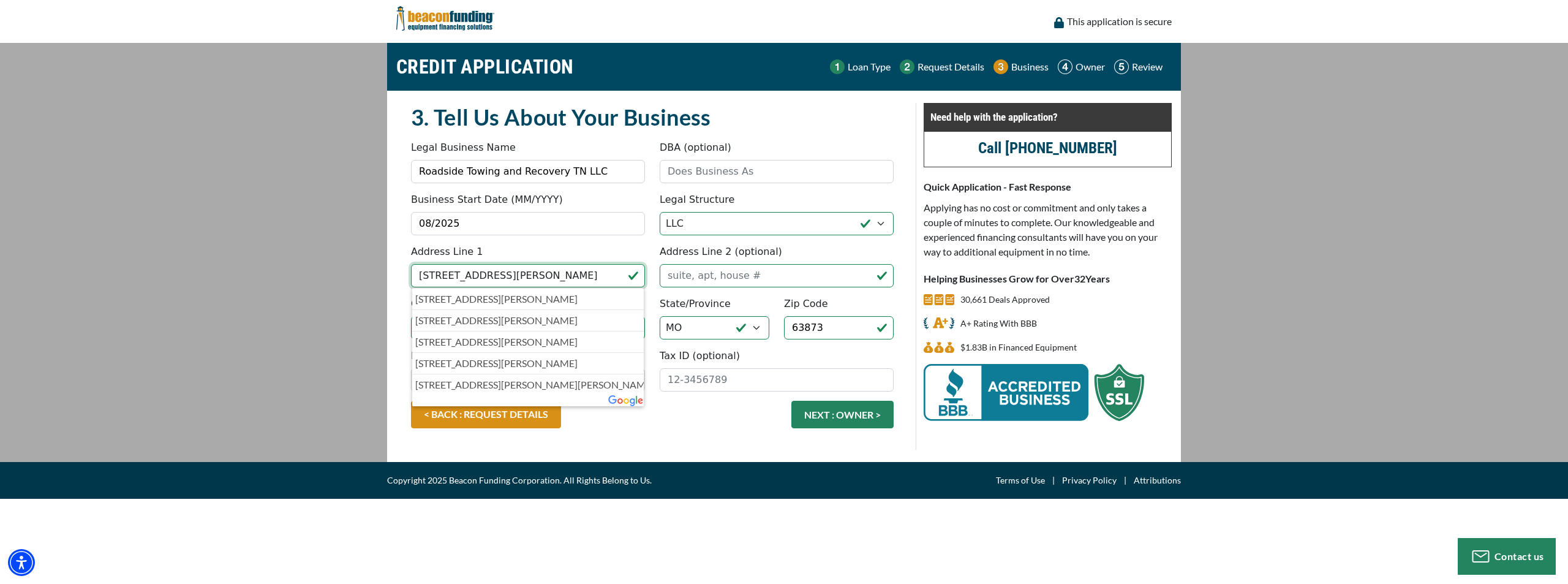
type input "209 Margaret Street"
click at [823, 124] on h2 "3. Tell Us About Your Business" at bounding box center [653, 117] width 483 height 28
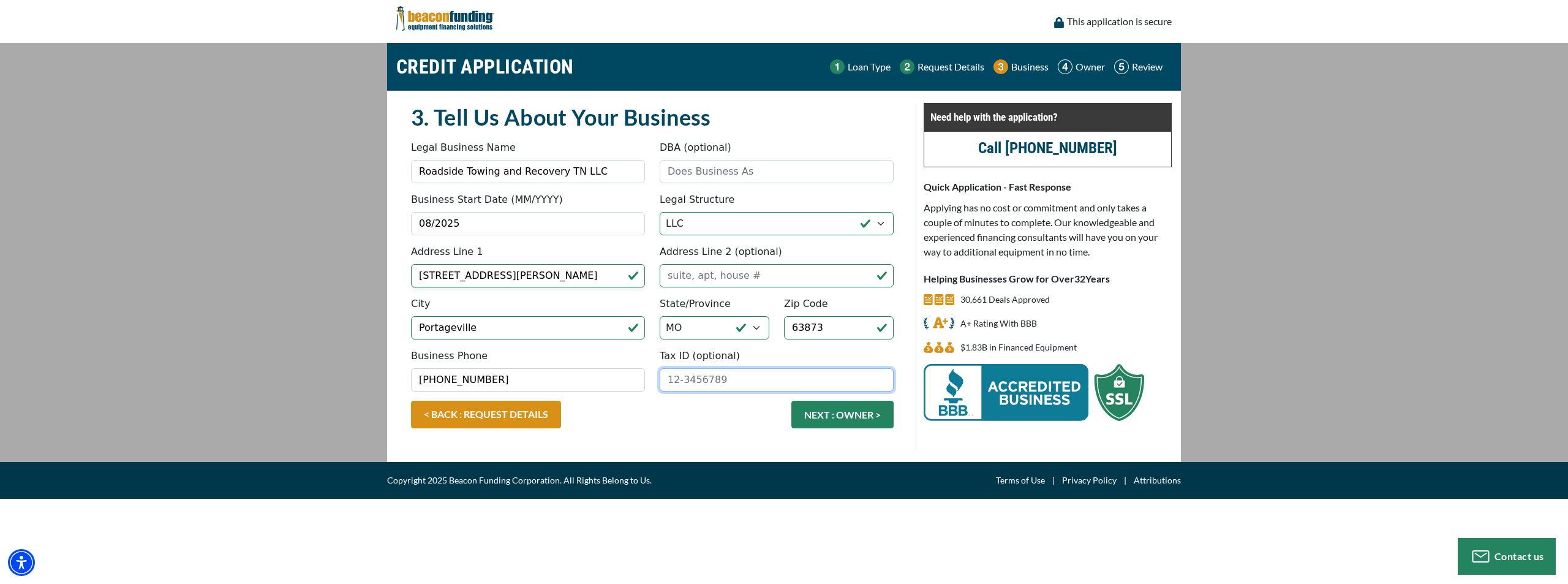
click at [706, 378] on input "Tax ID (optional)" at bounding box center [777, 379] width 235 height 23
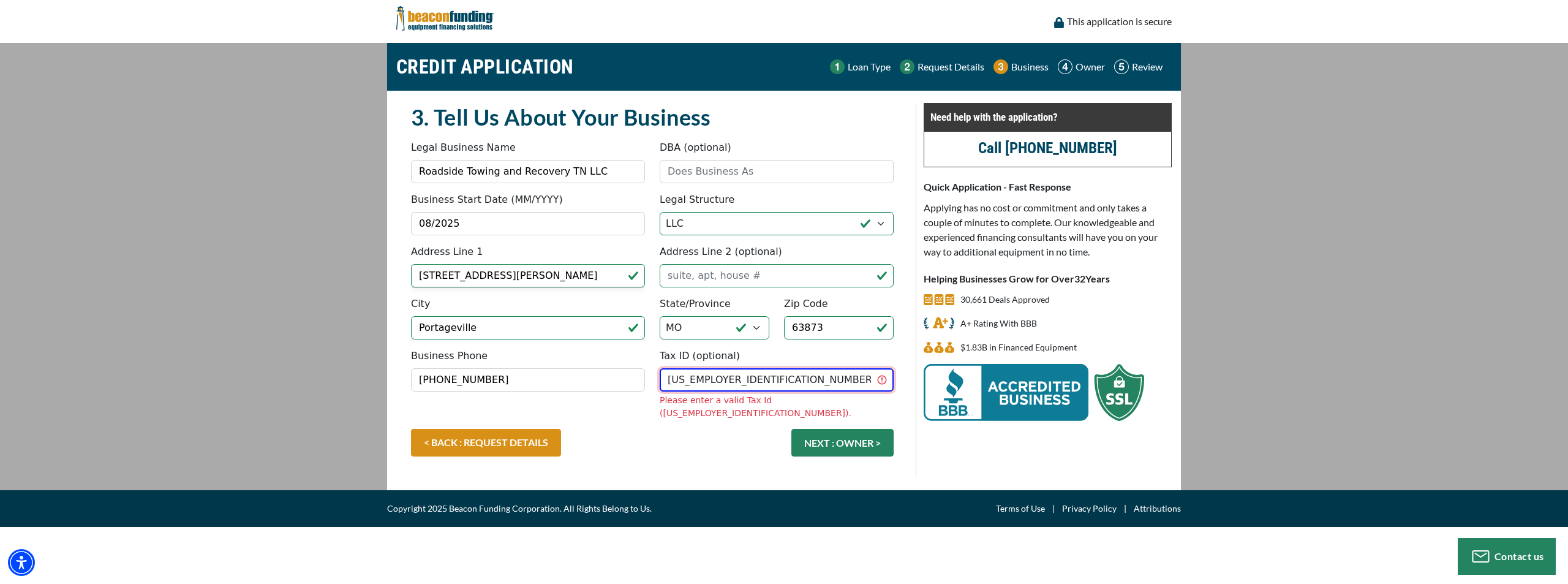
type input "39-3815344"
click at [682, 452] on div "3. Tell Us About Your Business Something went wrong, please try again. Legal Bu…" at bounding box center [784, 290] width 794 height 399
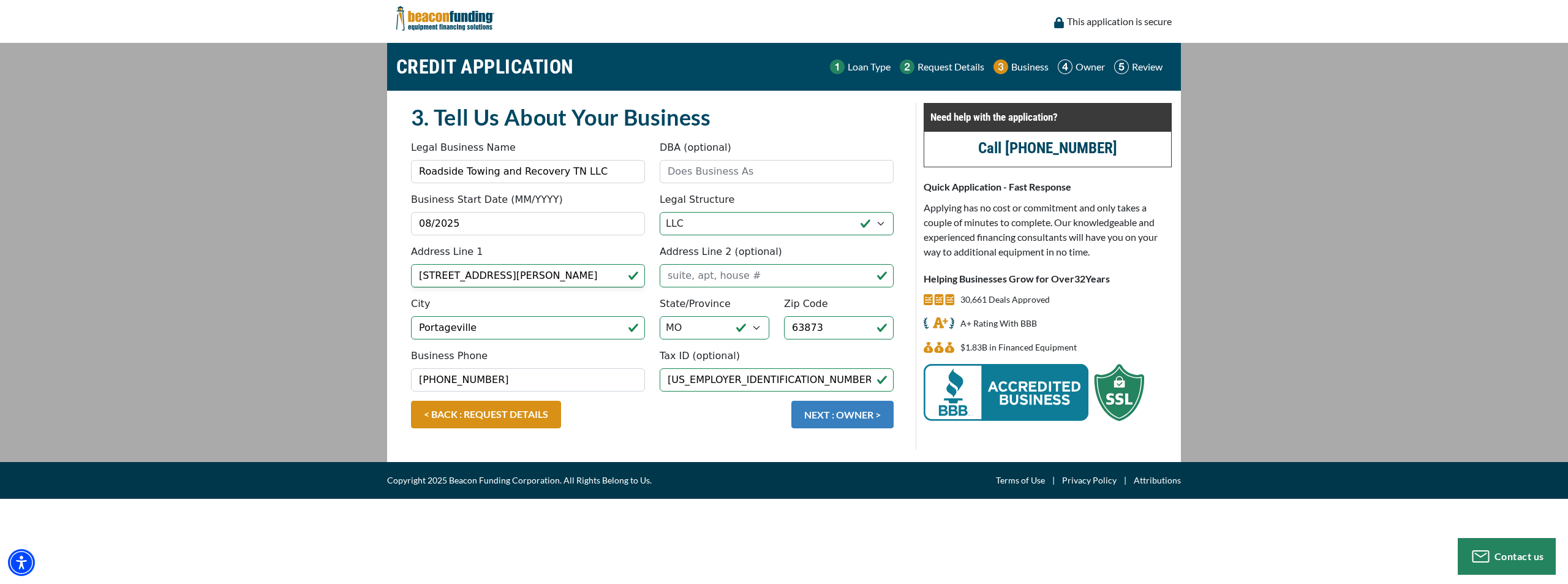
click at [861, 411] on button "NEXT : OWNER >" at bounding box center [843, 414] width 102 height 28
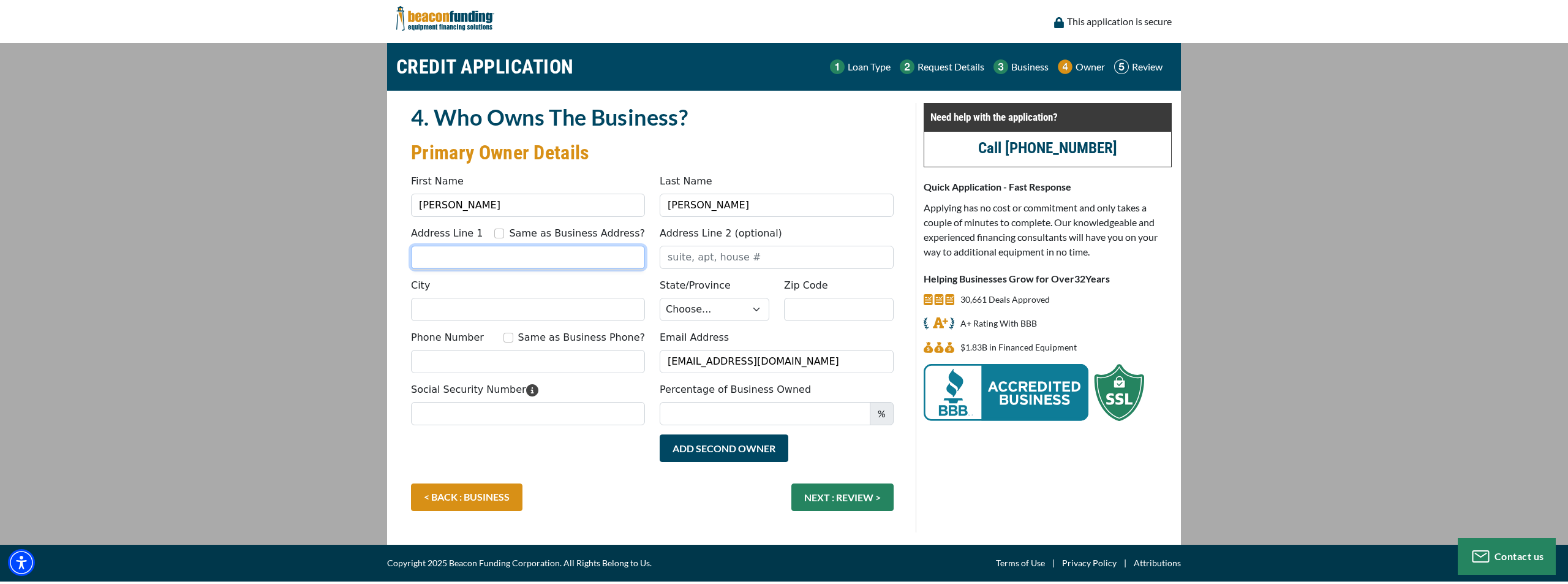
click at [565, 256] on input "Address Line 1" at bounding box center [529, 256] width 235 height 23
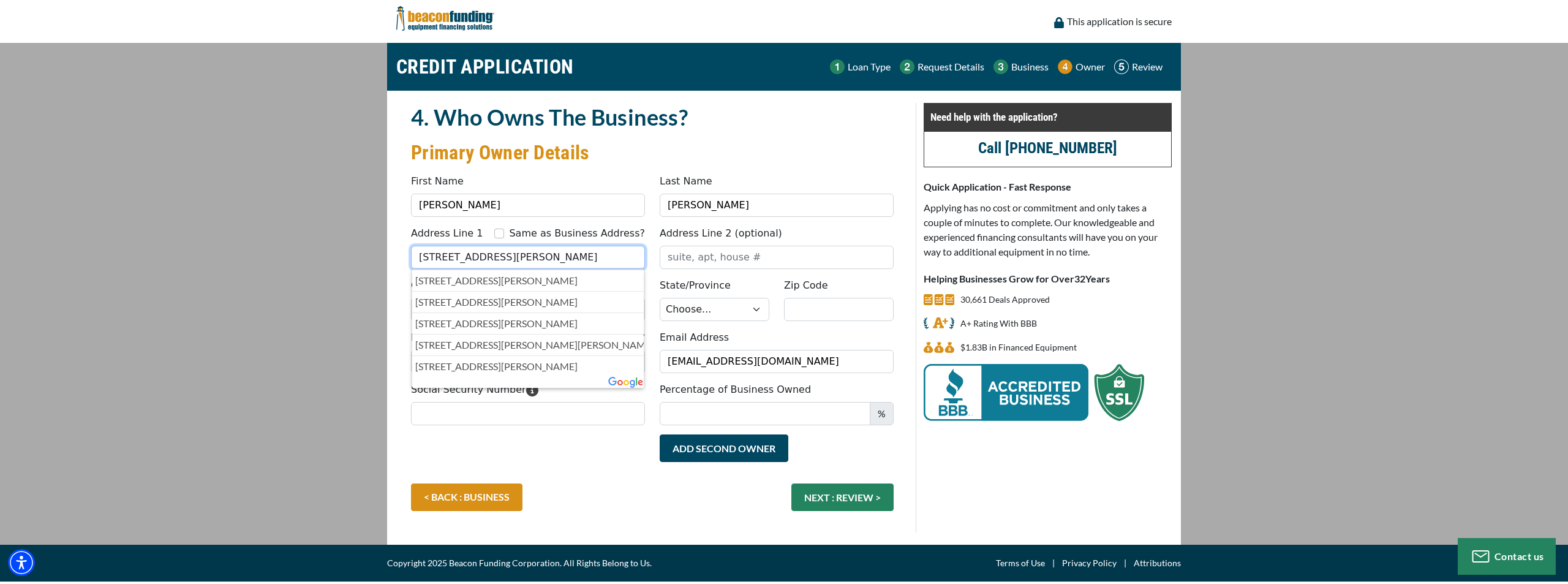
type input "[STREET_ADDRESS][PERSON_NAME]"
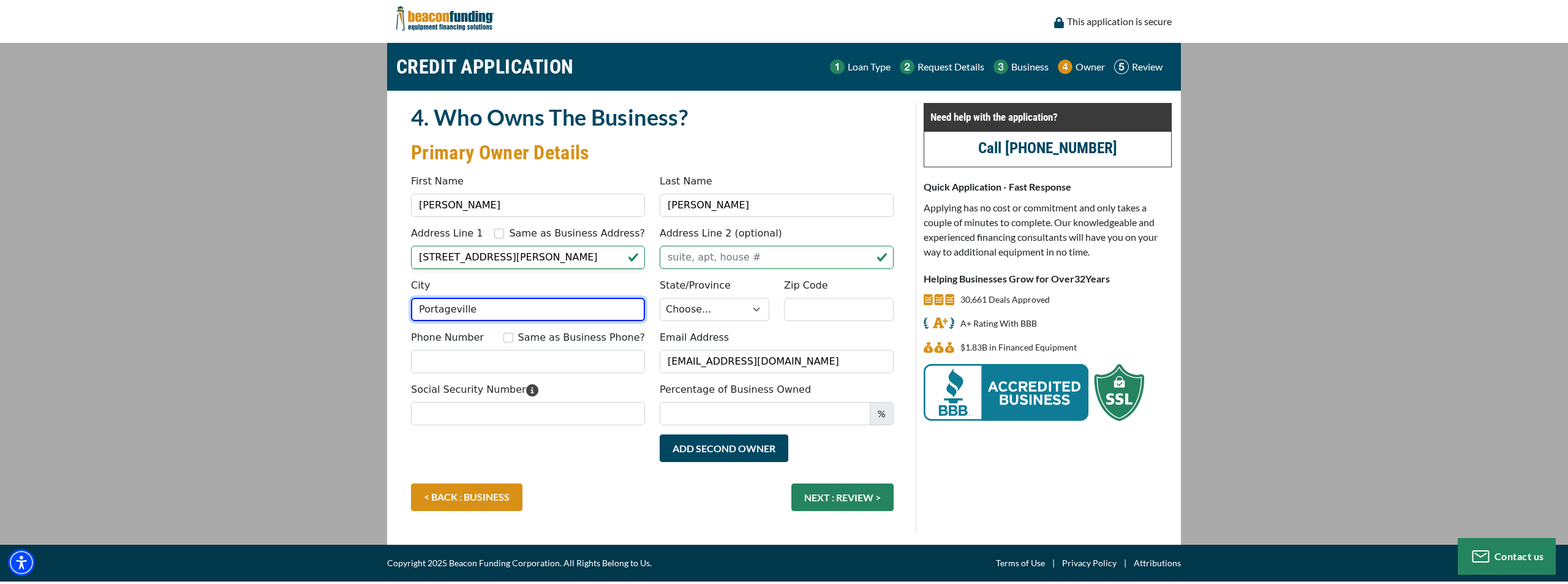
type input "Portageville"
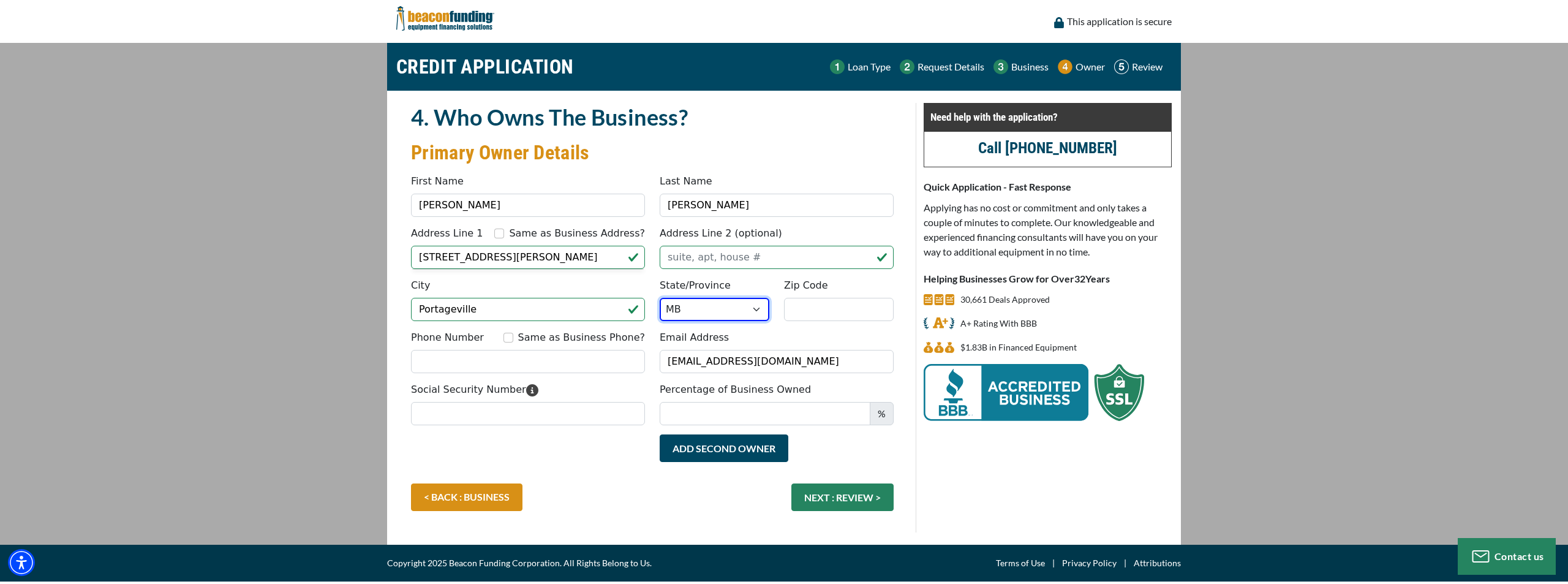
select select "27"
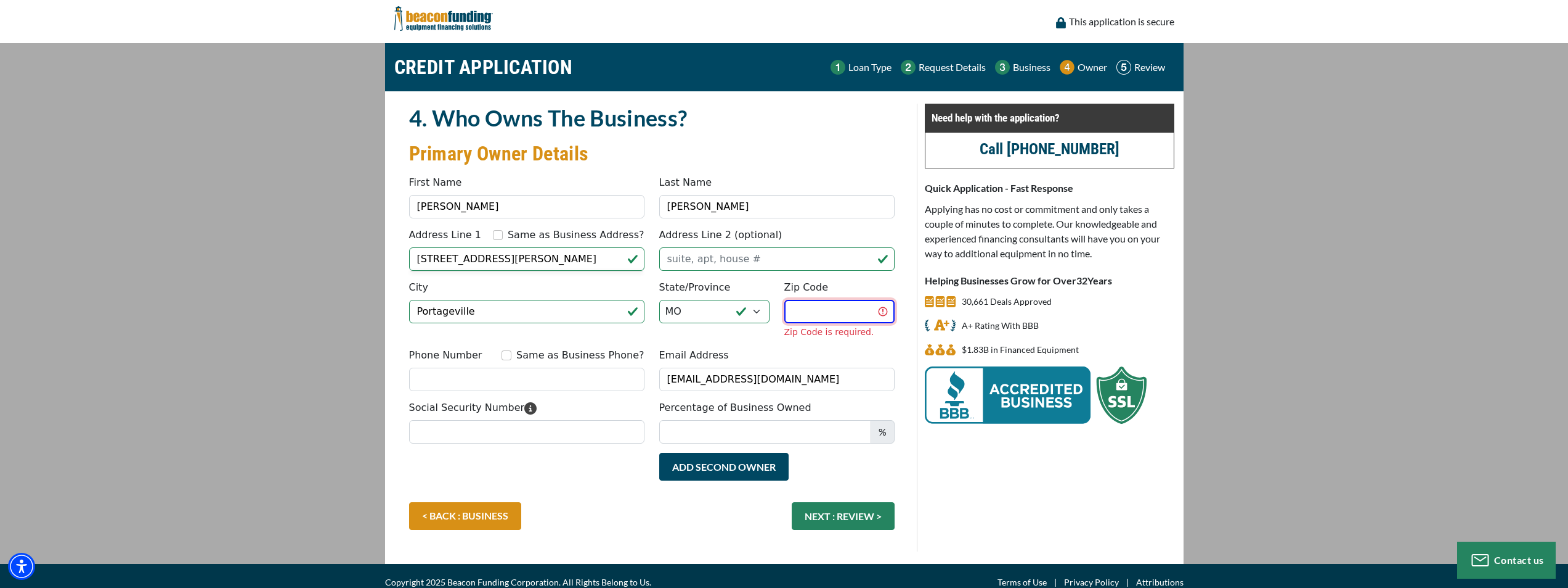
click at [842, 321] on input "Zip Code" at bounding box center [839, 311] width 110 height 23
type input "63873"
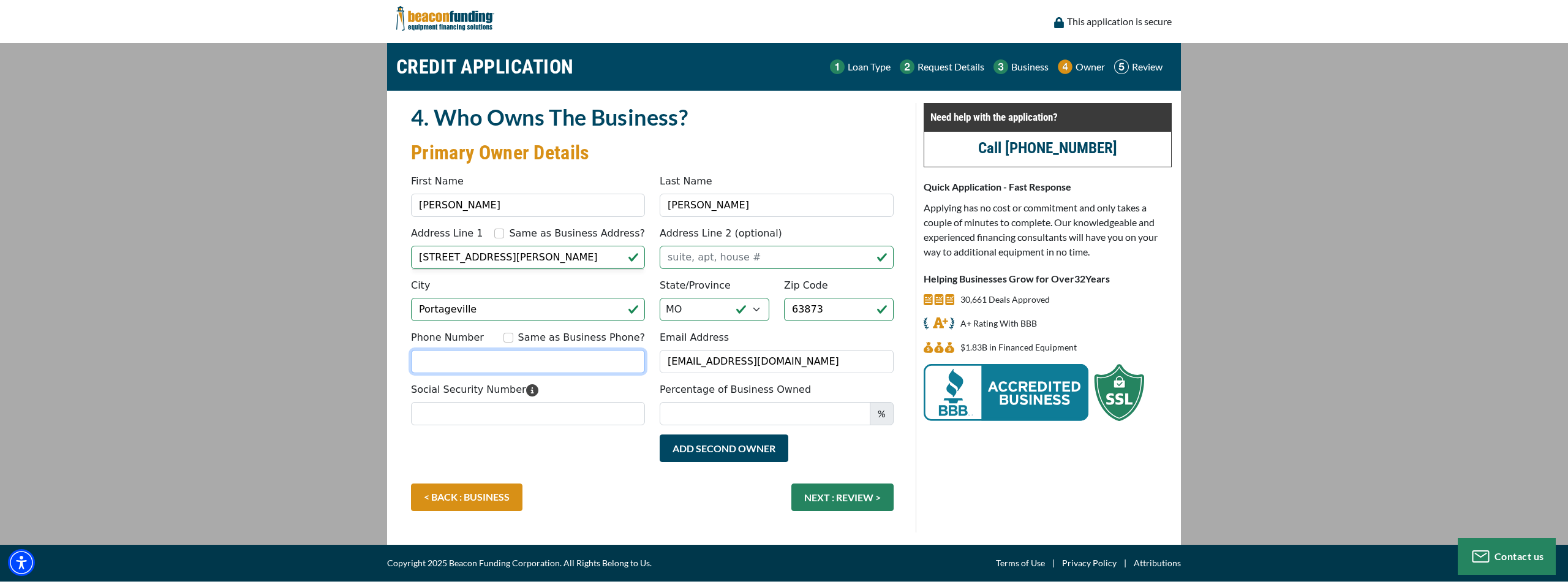
click at [552, 370] on input "Phone Number" at bounding box center [529, 361] width 235 height 23
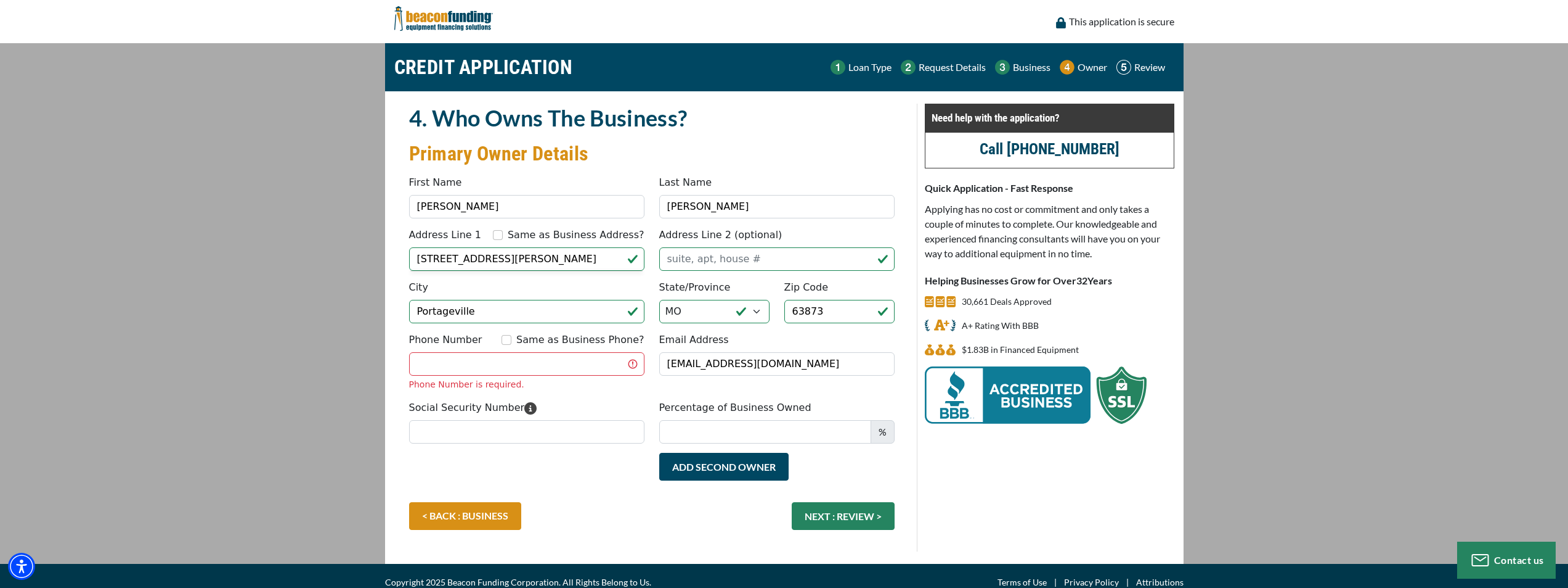
click at [583, 466] on div "Add Second Owner Remove Second Owner" at bounding box center [652, 477] width 501 height 49
click at [526, 362] on input "Phone Number" at bounding box center [527, 363] width 236 height 23
paste input "573-359-4060"
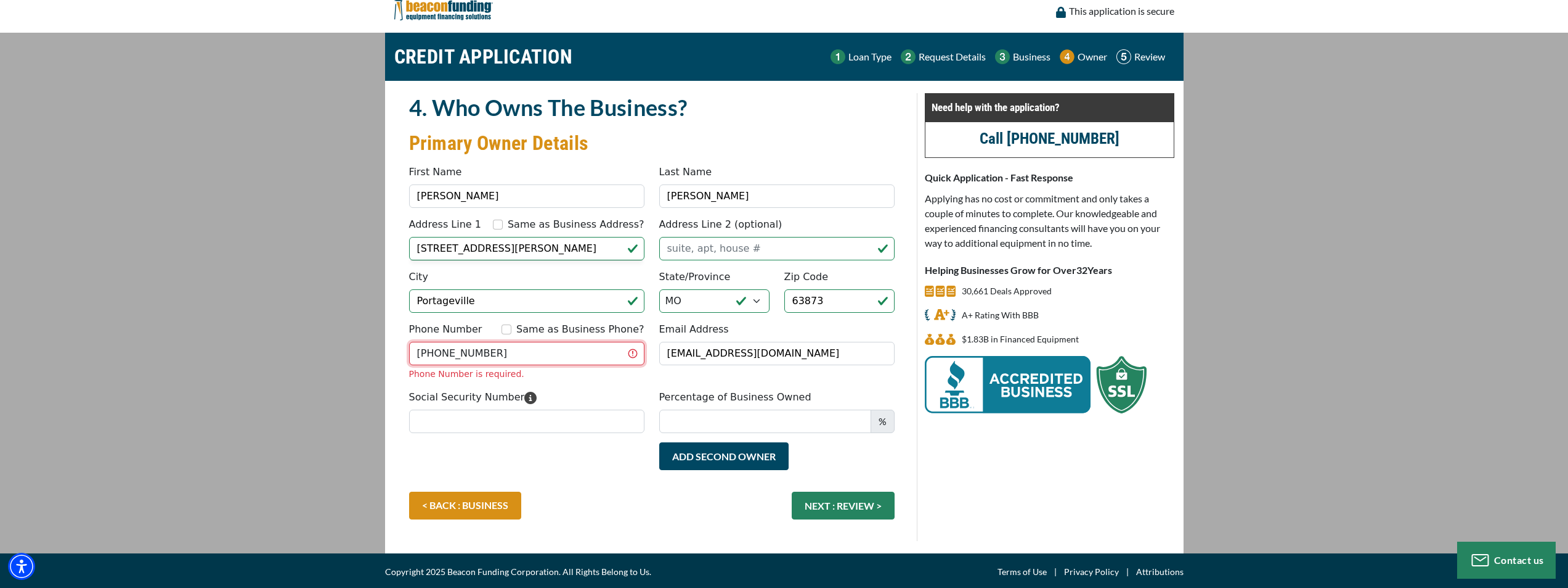
scroll to position [13, 0]
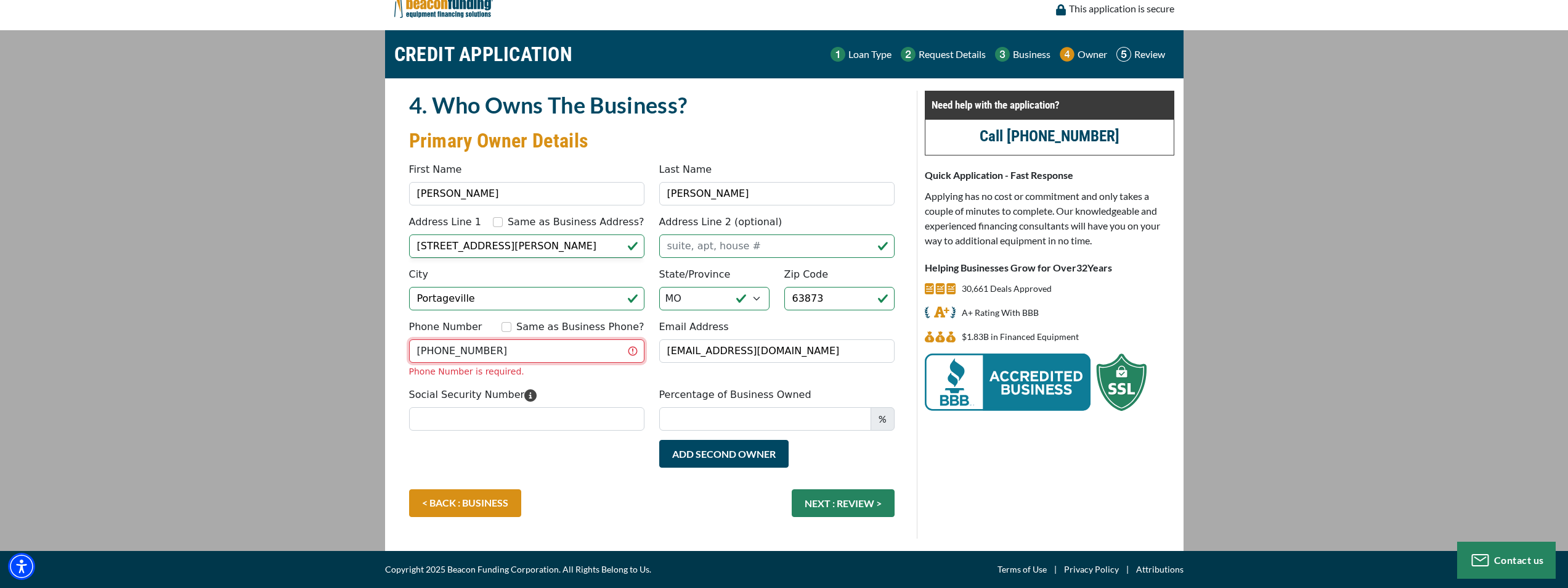
type input "573-359-4060"
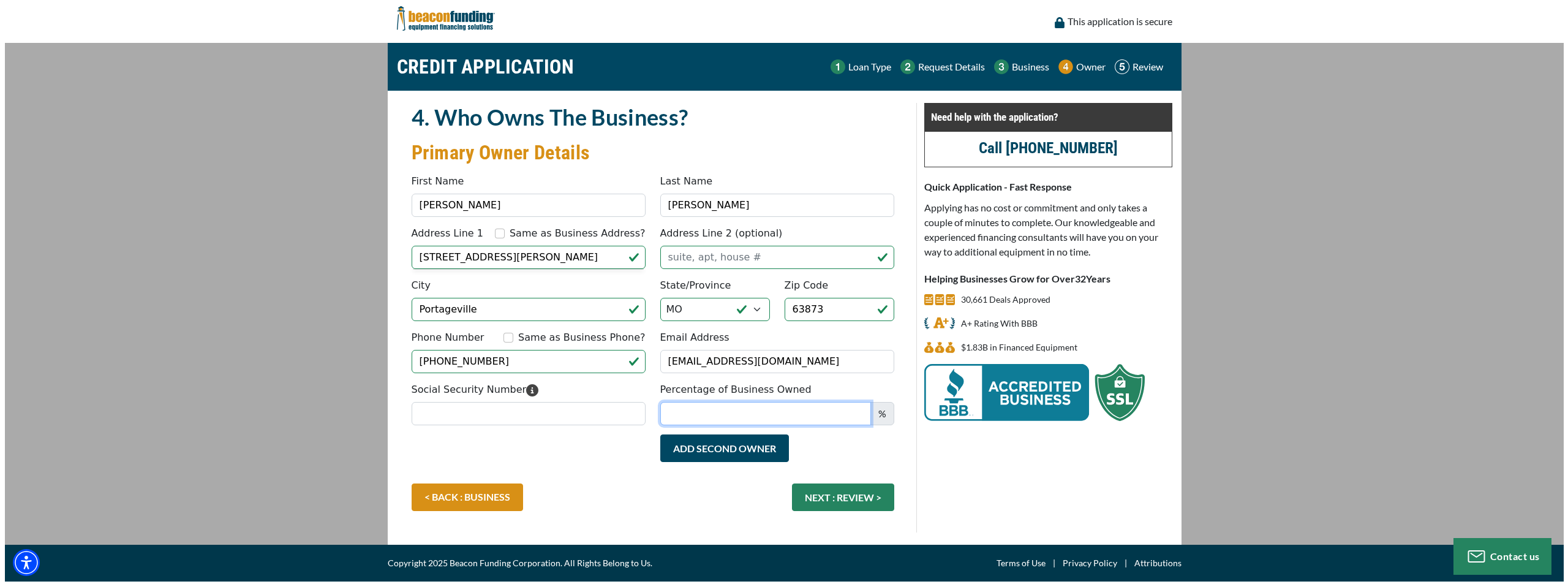
scroll to position [0, 0]
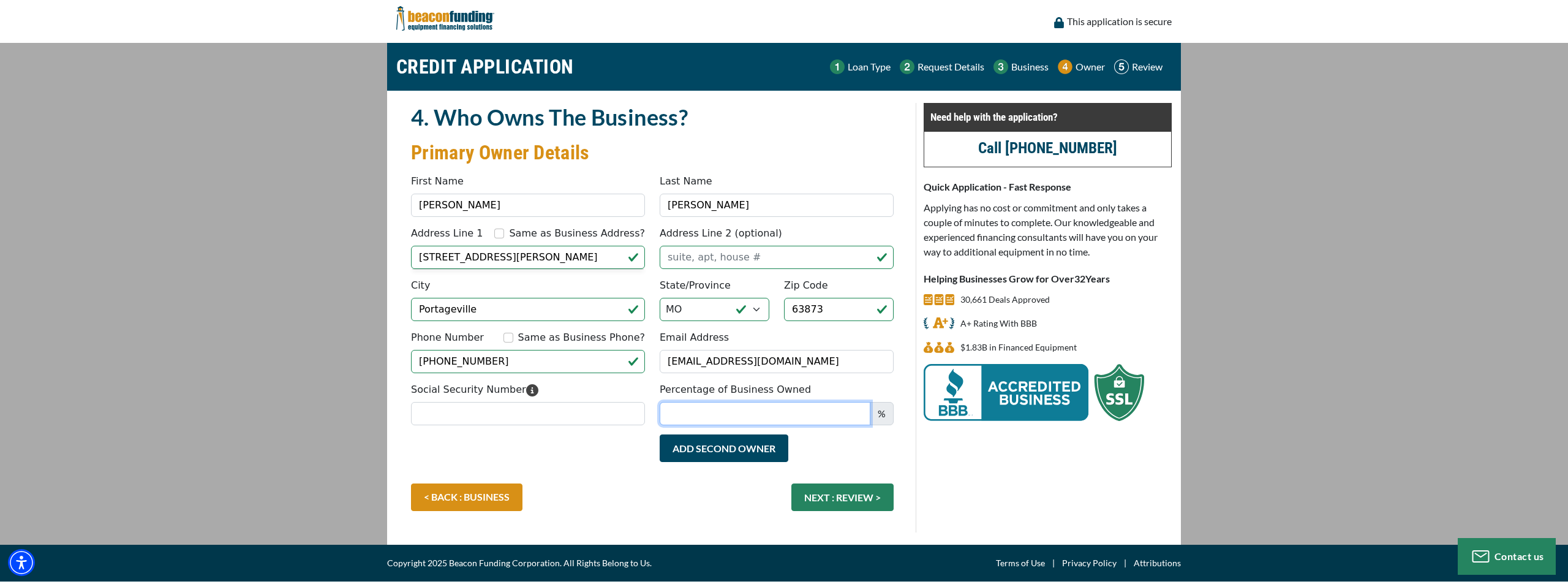
click at [785, 414] on input "Percentage of Business Owned" at bounding box center [765, 412] width 211 height 23
type input "100"
click at [541, 454] on div "Add Second Owner Remove Second Owner" at bounding box center [652, 458] width 498 height 49
click at [469, 401] on input "Social Security Number" at bounding box center [529, 412] width 235 height 23
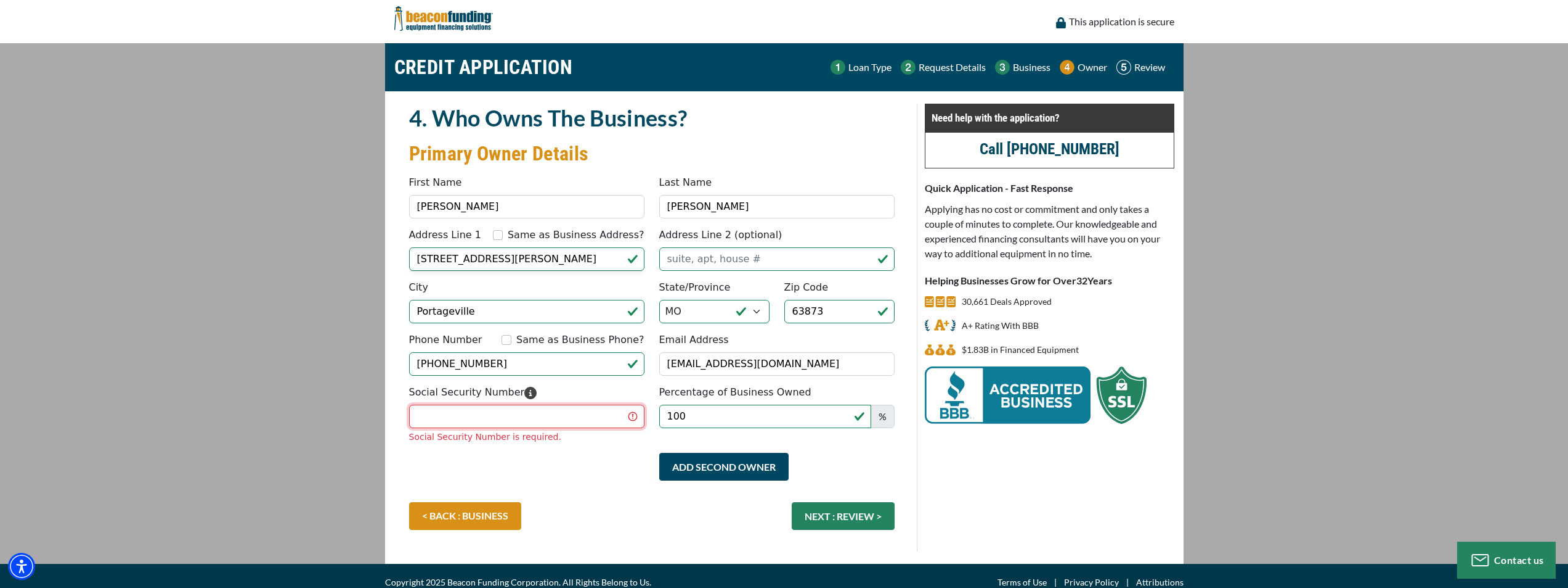
click at [529, 419] on input "Social Security Number" at bounding box center [527, 415] width 236 height 23
paste input "491-92-2934"
type input "491-92-2934"
click at [818, 146] on h3 "Primary Owner Details" at bounding box center [652, 153] width 486 height 25
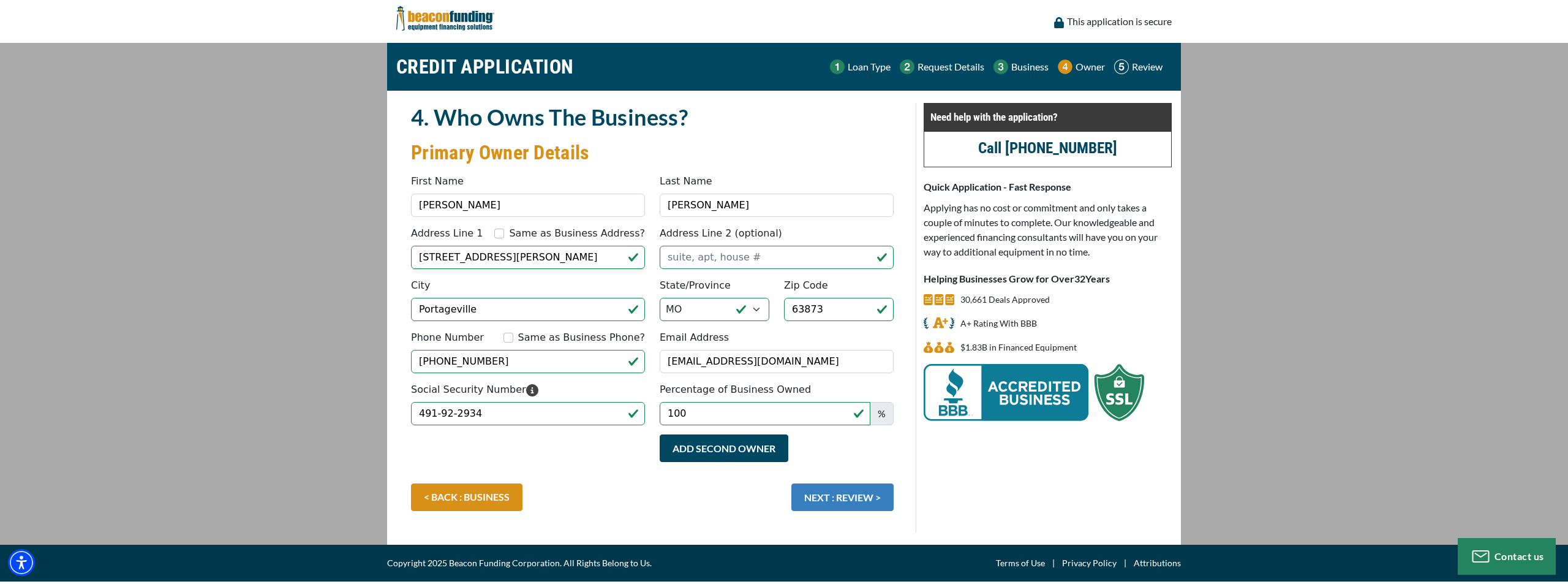
click at [857, 501] on button "NEXT : REVIEW >" at bounding box center [843, 497] width 102 height 28
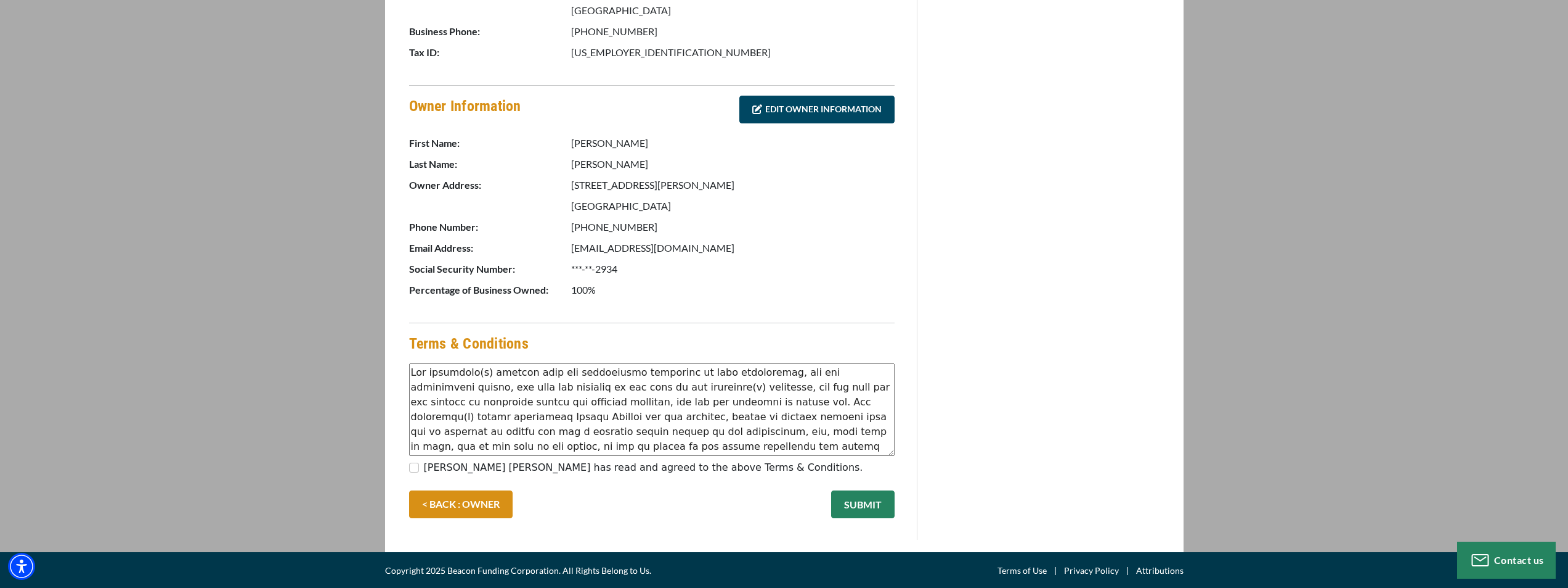
scroll to position [565, 0]
drag, startPoint x: 414, startPoint y: 466, endPoint x: 439, endPoint y: 466, distance: 25.0
click at [415, 466] on input "[PERSON_NAME] [PERSON_NAME] has read and agreed to the above Terms & Conditions." at bounding box center [414, 467] width 10 height 10
checkbox input "true"
click at [892, 509] on button "SUBMIT" at bounding box center [863, 504] width 64 height 28
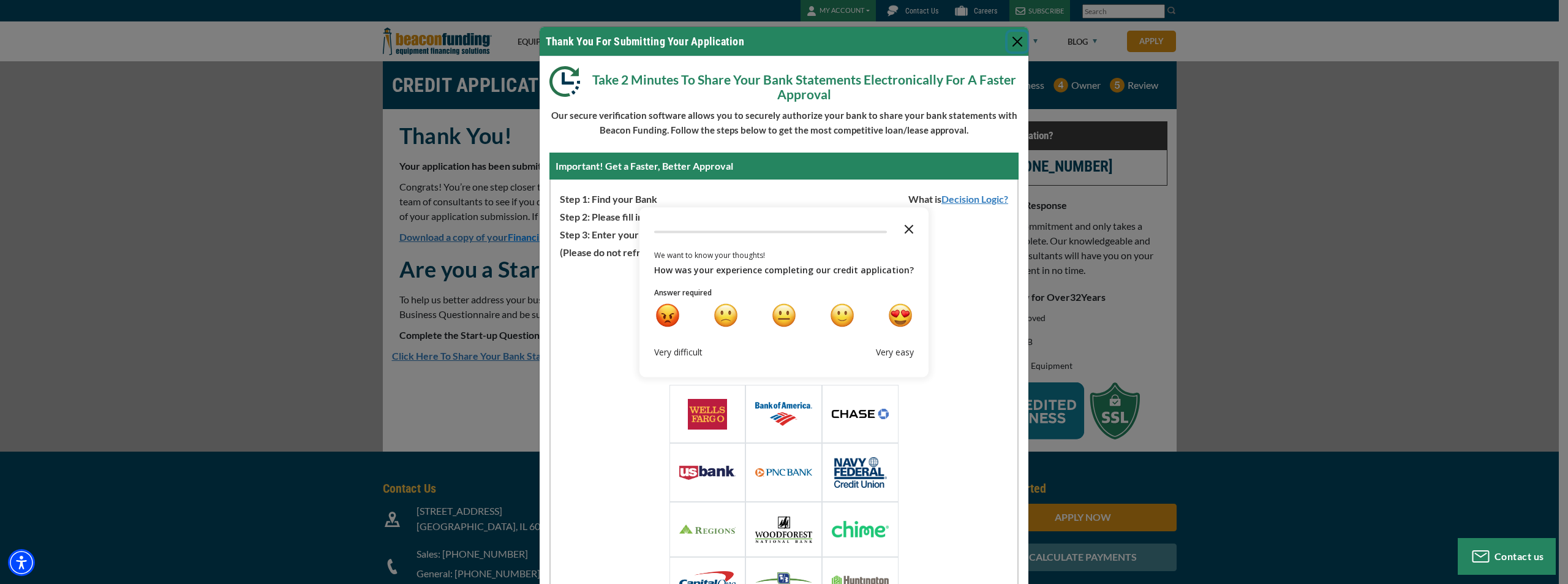
click at [903, 230] on icon "Close the survey" at bounding box center [909, 227] width 25 height 25
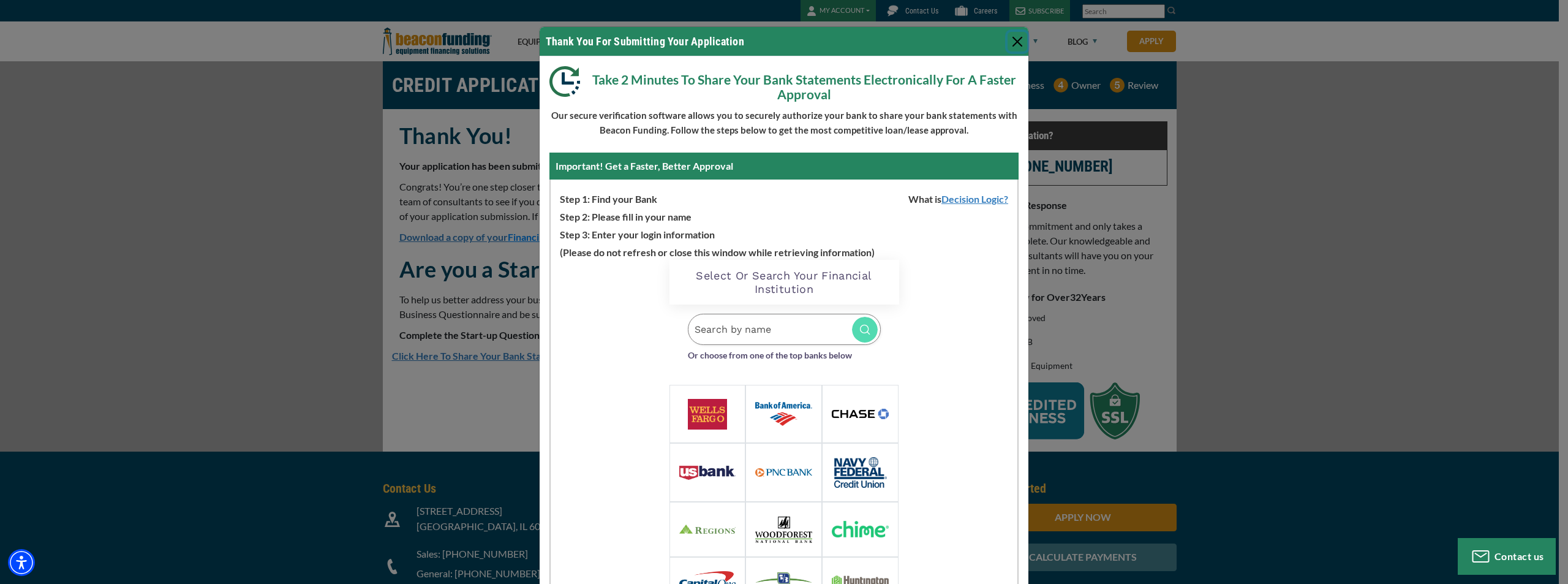
click at [1012, 41] on button "Close" at bounding box center [1018, 42] width 20 height 20
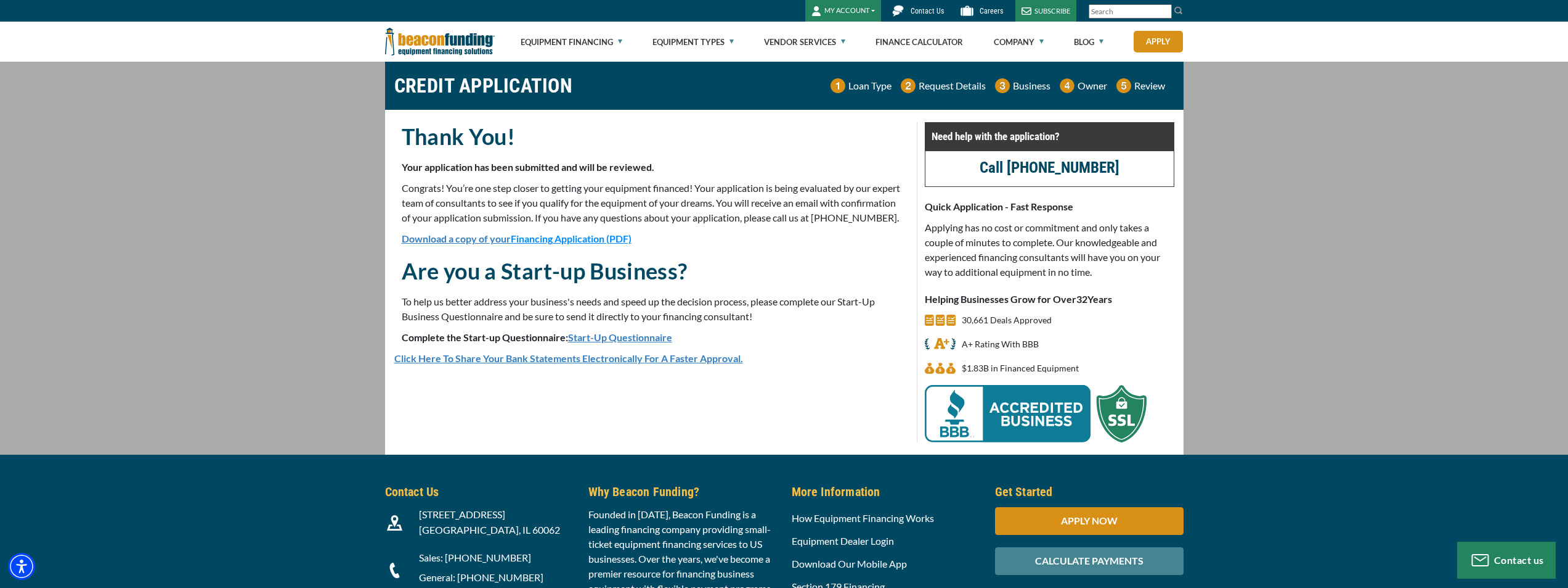
click at [592, 244] on span "Financing Application (PDF)" at bounding box center [571, 238] width 121 height 12
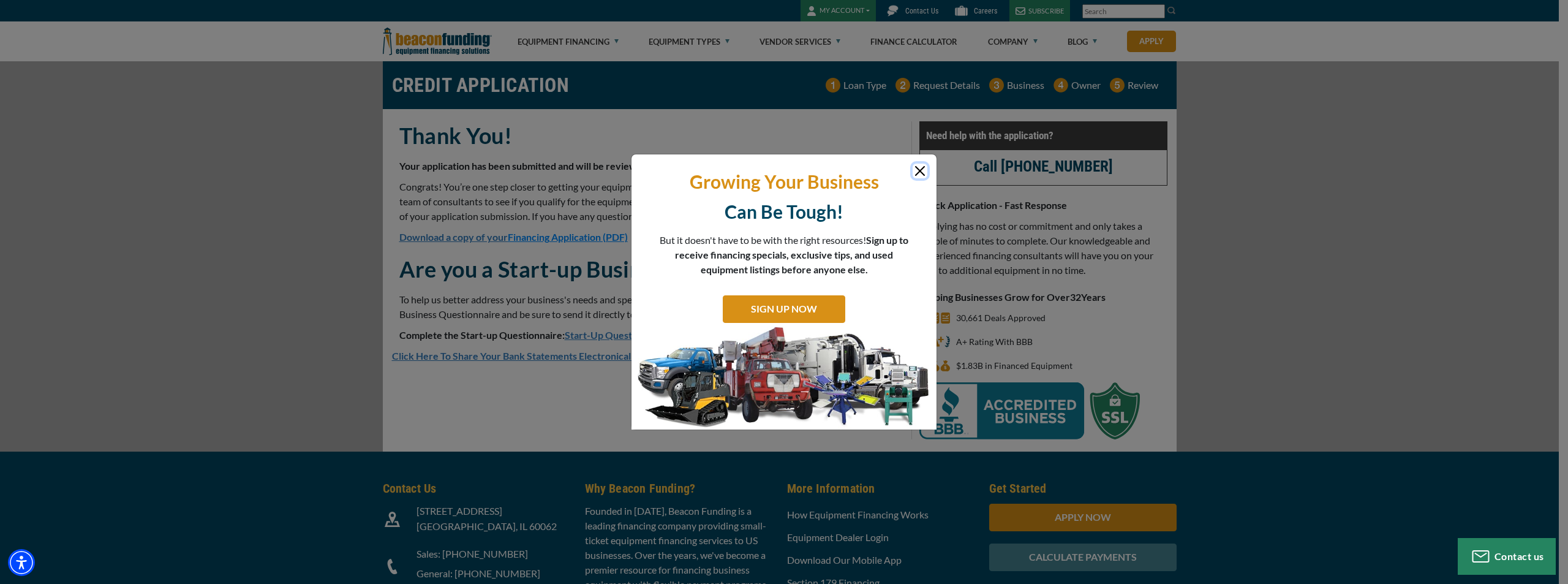
click at [922, 170] on button "Close" at bounding box center [920, 171] width 15 height 15
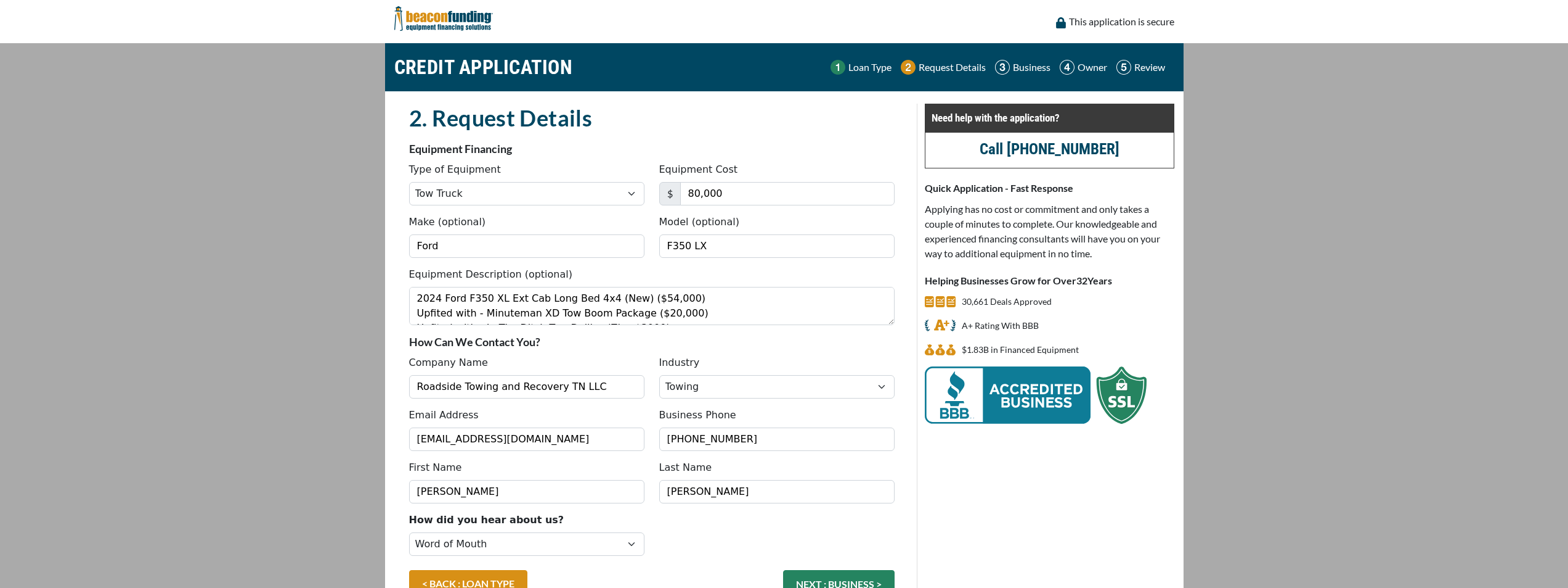
select select "5"
select select "1"
select select "13"
